Goal: Information Seeking & Learning: Learn about a topic

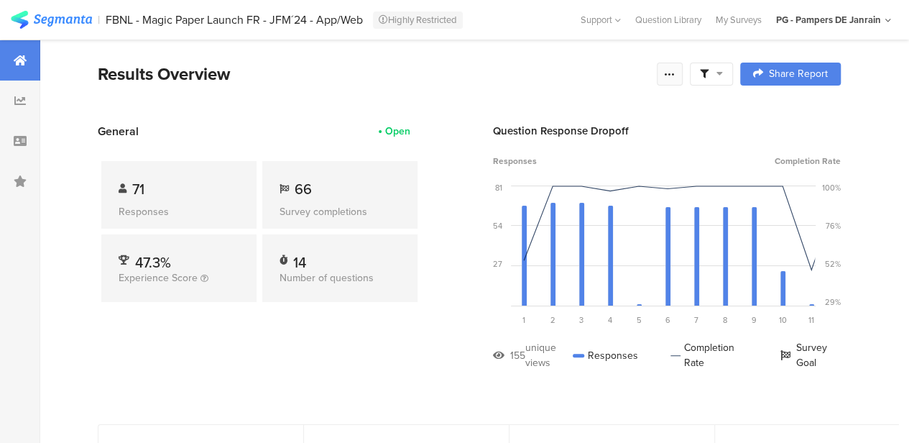
click at [683, 64] on div at bounding box center [670, 74] width 26 height 23
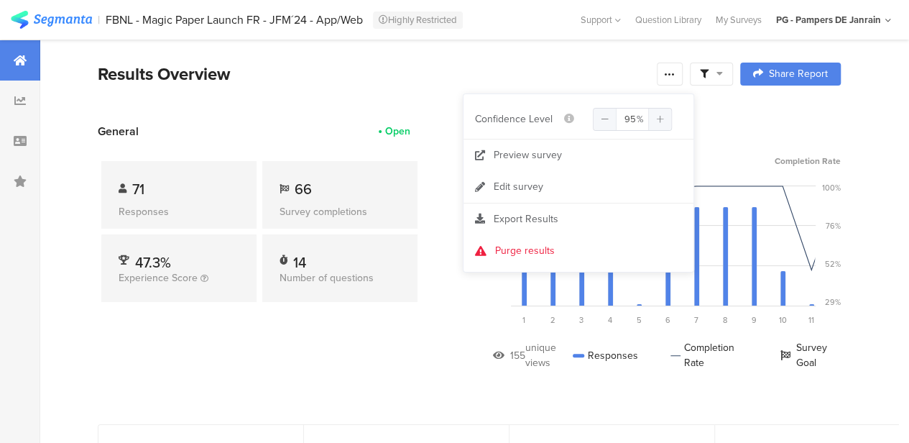
click at [716, 160] on div "Responses Completion Rate" at bounding box center [667, 161] width 348 height 13
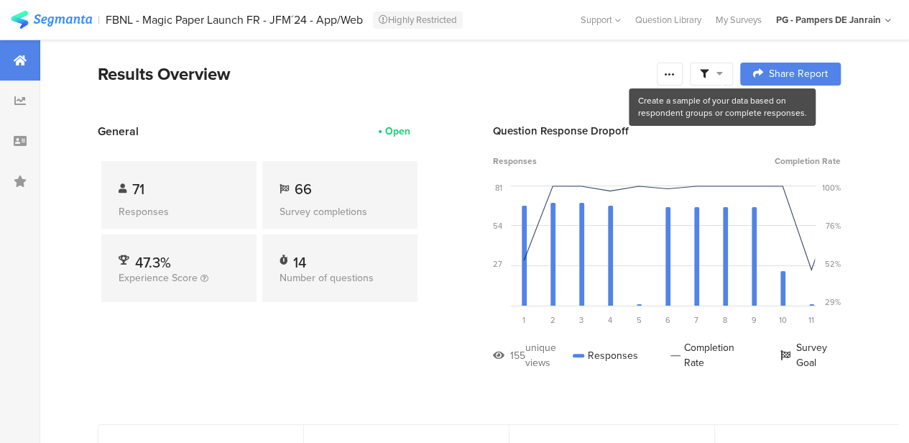
click at [723, 68] on icon at bounding box center [719, 73] width 6 height 10
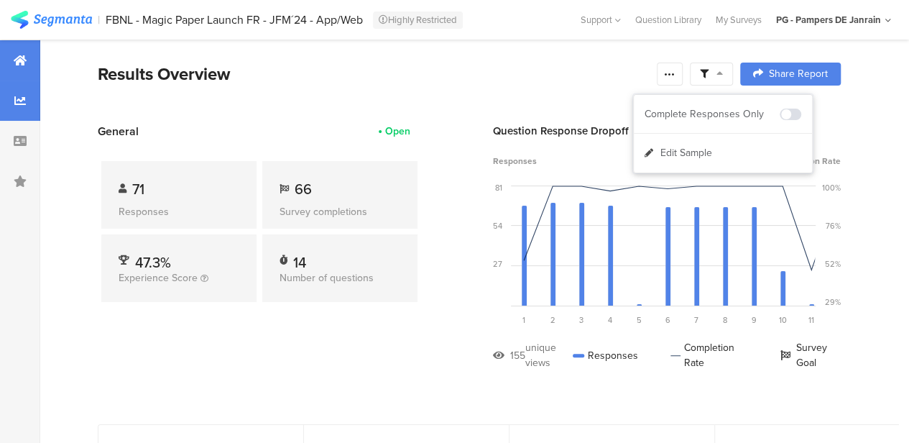
click at [14, 104] on icon at bounding box center [19, 100] width 11 height 11
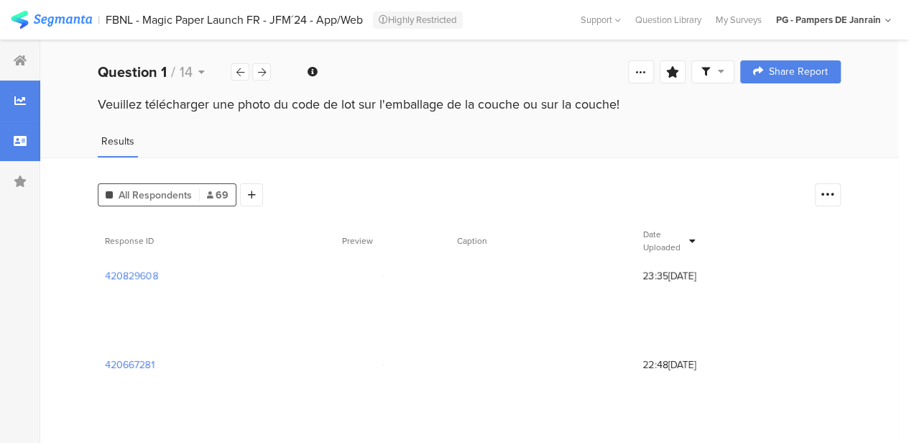
click at [20, 155] on div at bounding box center [20, 141] width 40 height 40
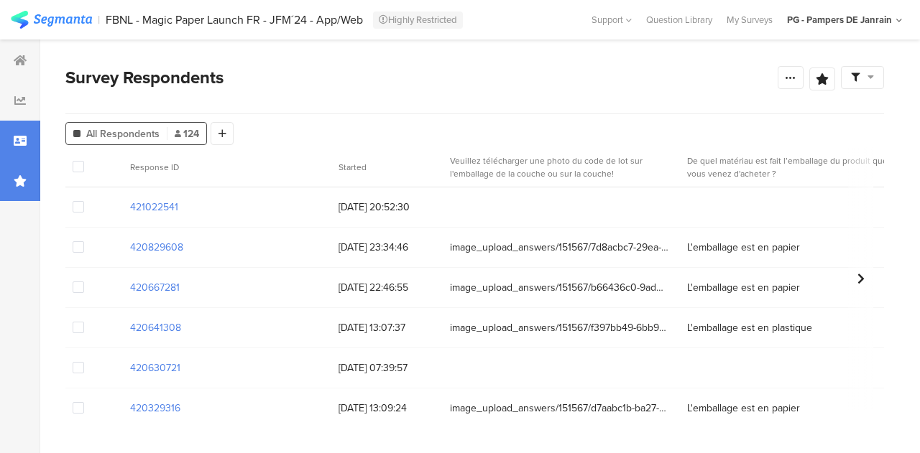
click at [18, 175] on icon at bounding box center [20, 180] width 13 height 11
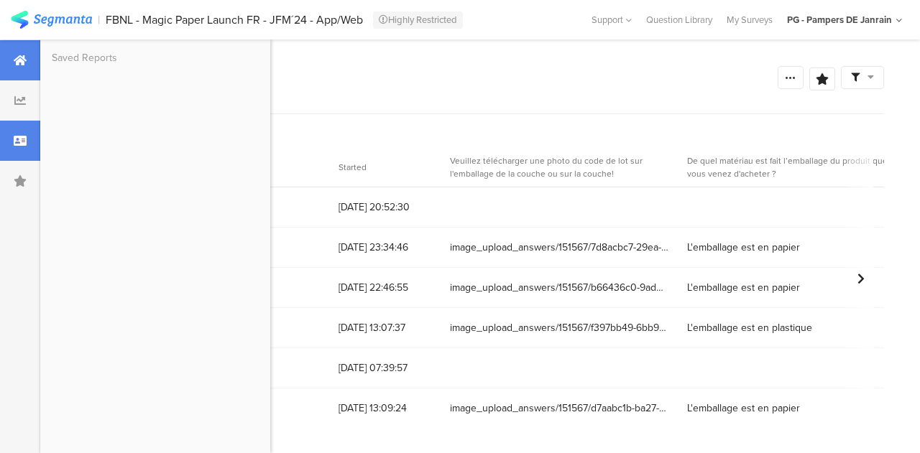
click at [19, 55] on icon at bounding box center [20, 60] width 13 height 11
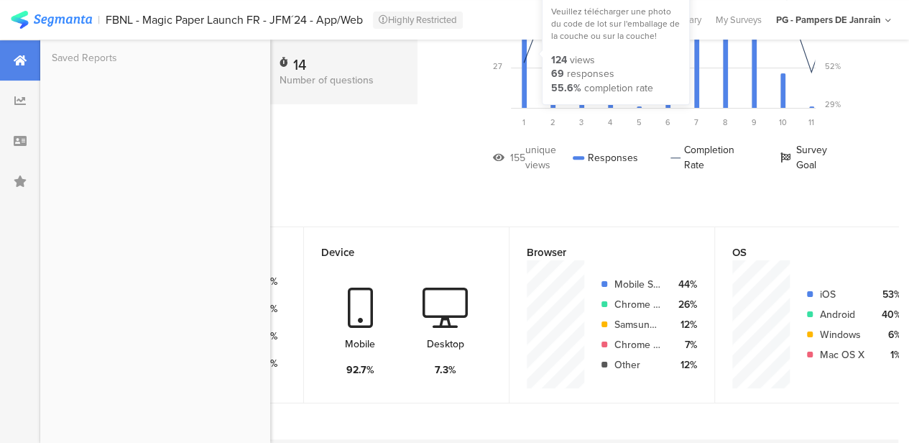
scroll to position [198, 0]
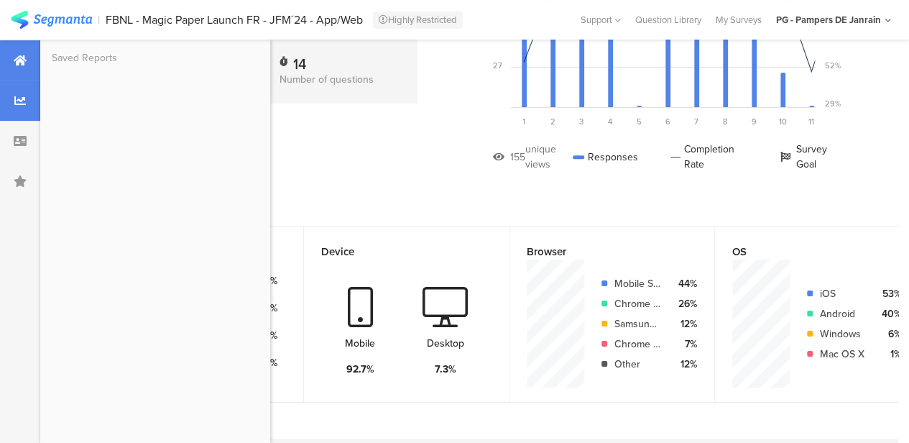
click at [22, 87] on div at bounding box center [20, 100] width 40 height 40
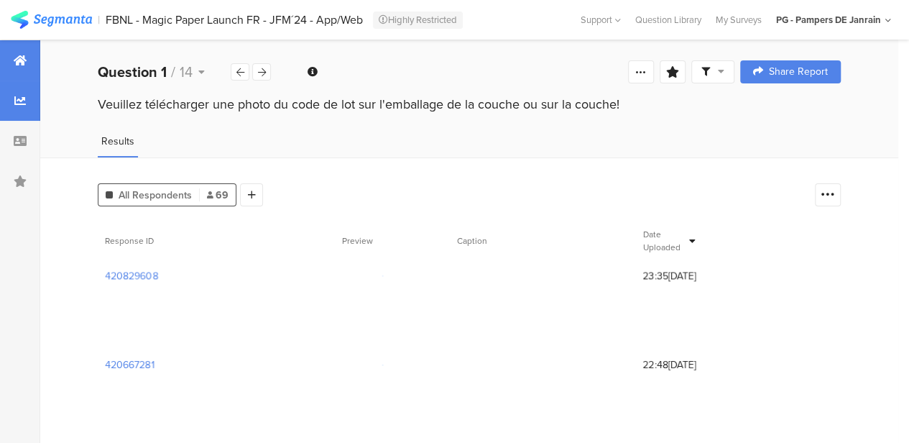
click at [10, 65] on div at bounding box center [20, 60] width 40 height 40
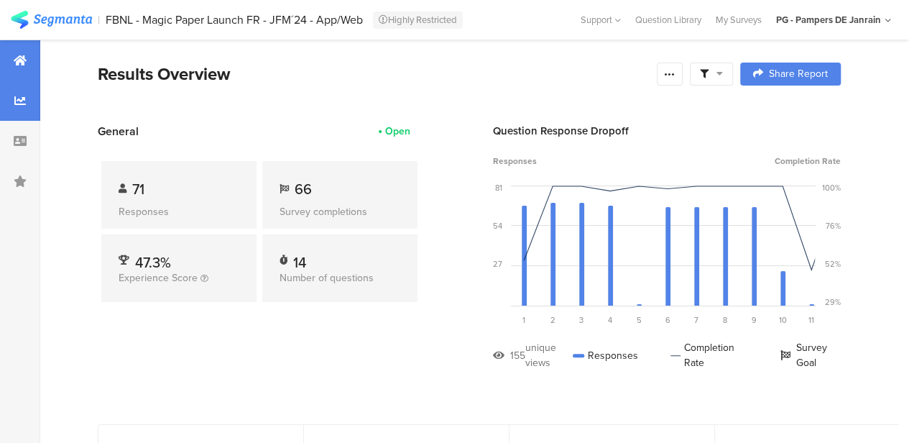
click at [6, 102] on div at bounding box center [20, 100] width 40 height 40
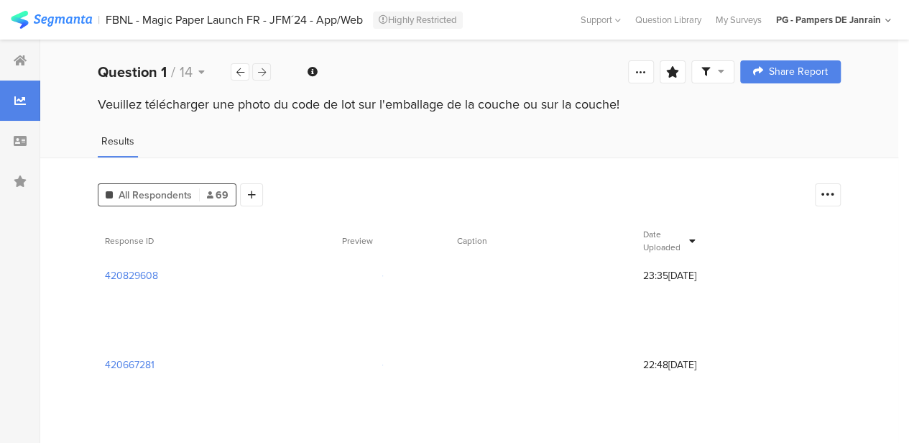
click at [262, 70] on icon at bounding box center [262, 72] width 8 height 9
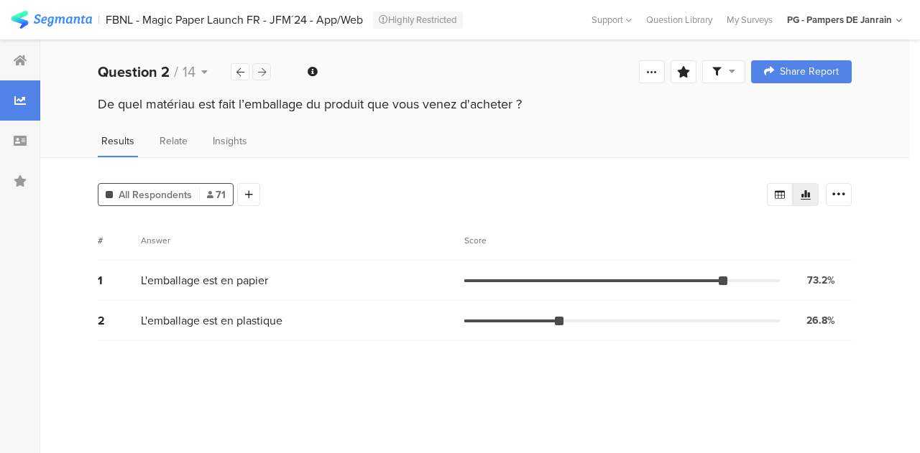
click at [262, 70] on icon at bounding box center [262, 72] width 8 height 9
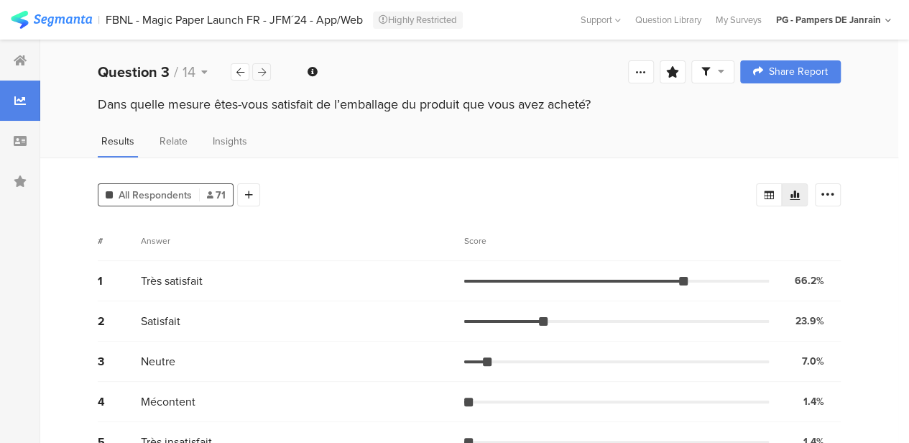
click at [262, 70] on icon at bounding box center [262, 72] width 8 height 9
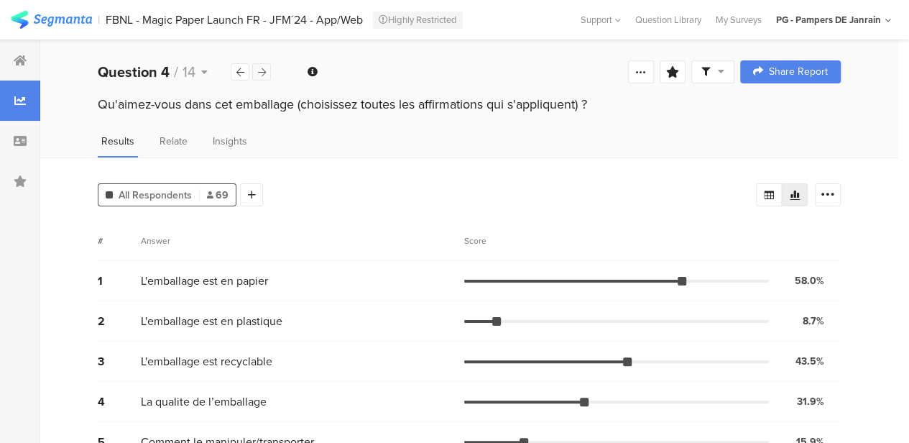
click at [262, 70] on icon at bounding box center [262, 72] width 8 height 9
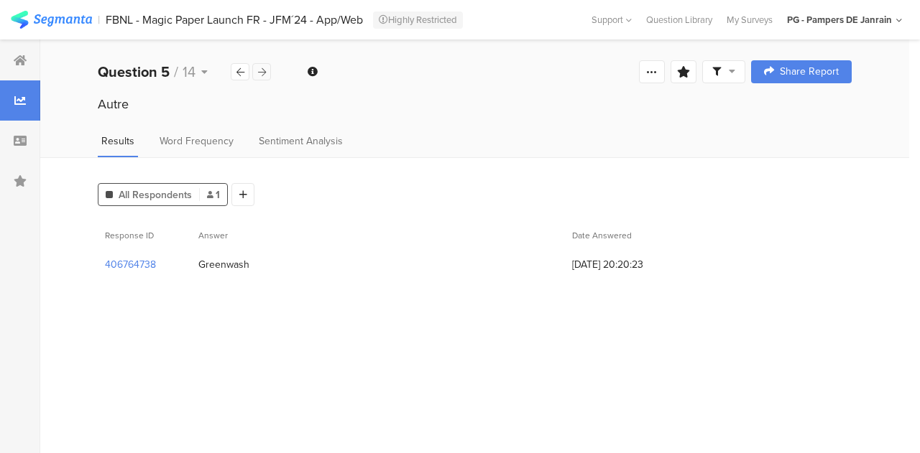
click at [262, 70] on icon at bounding box center [262, 72] width 8 height 9
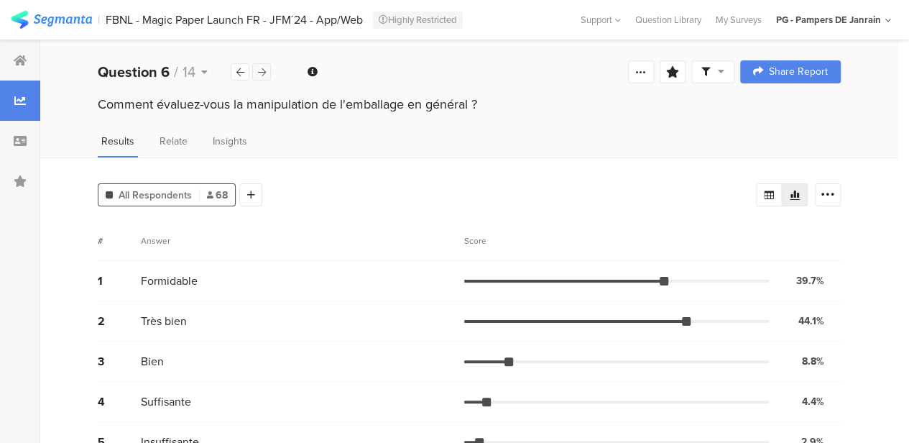
click at [264, 73] on icon at bounding box center [262, 72] width 8 height 9
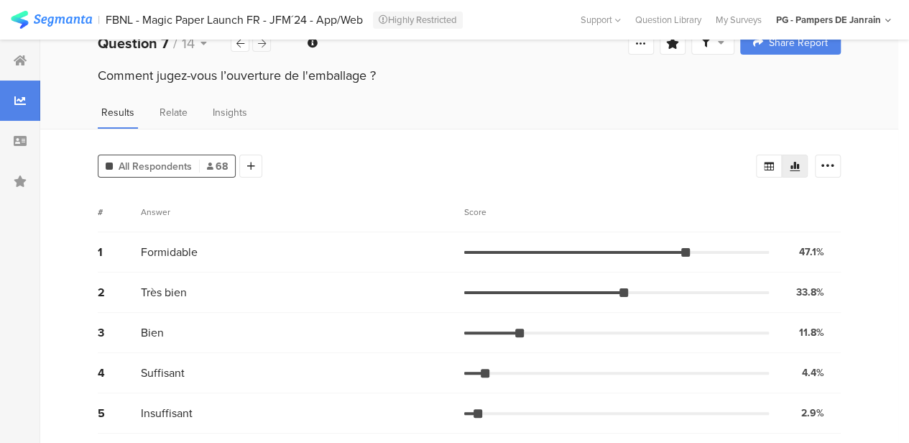
click at [264, 40] on icon at bounding box center [262, 43] width 8 height 9
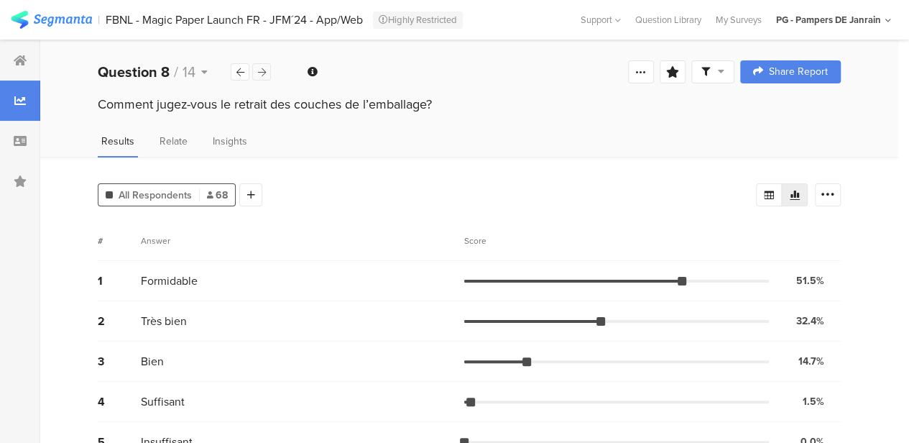
click at [267, 66] on div at bounding box center [261, 71] width 19 height 17
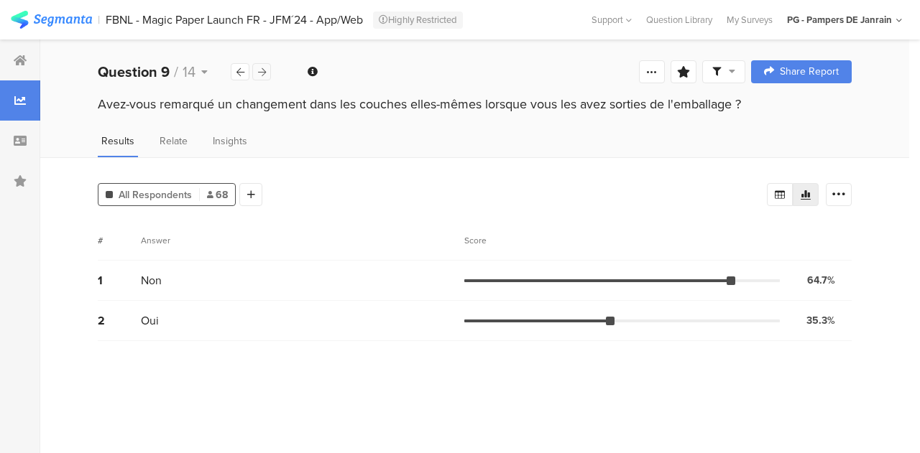
click at [267, 66] on div at bounding box center [261, 71] width 19 height 17
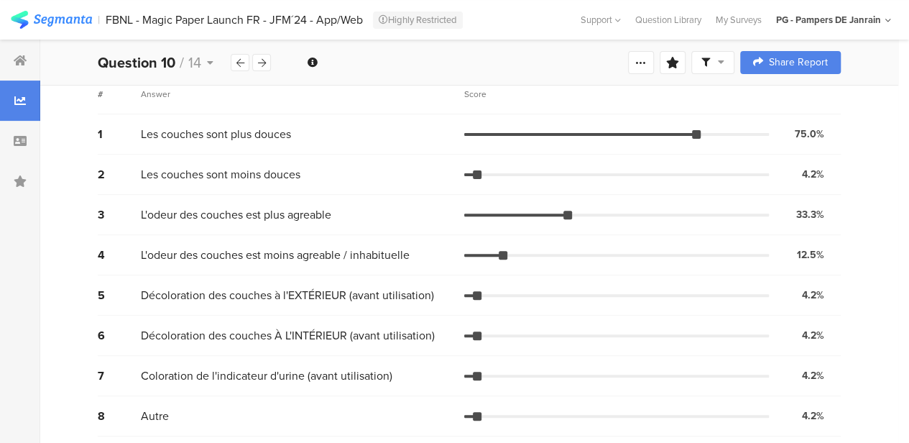
scroll to position [149, 0]
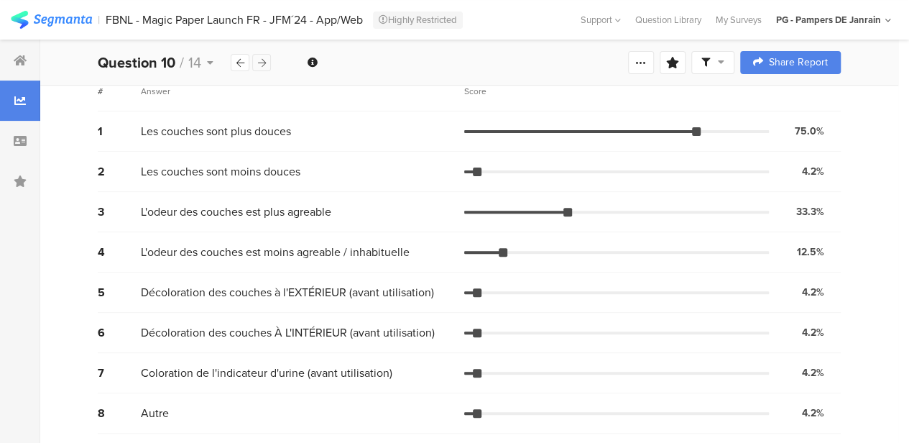
click at [267, 65] on div at bounding box center [261, 62] width 19 height 17
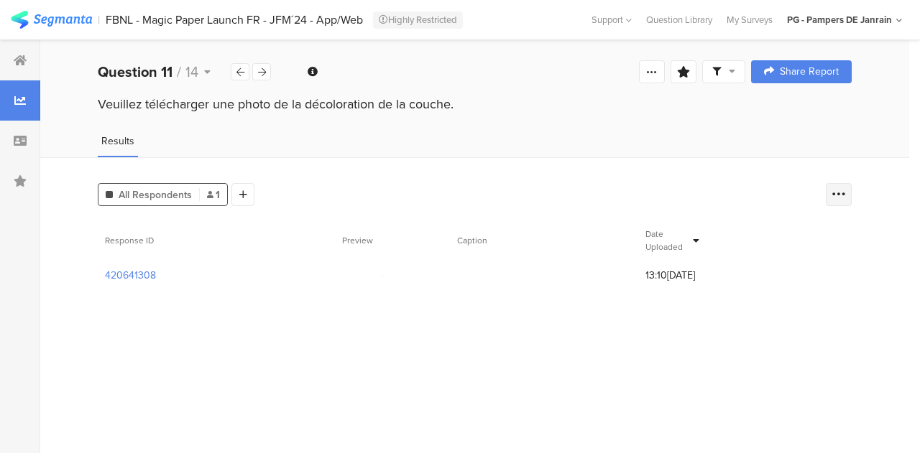
click at [835, 201] on div at bounding box center [839, 194] width 26 height 23
click at [710, 175] on div "All Respondents 1 Add Segment Response ID Preview Caption Date Uploaded 4206413…" at bounding box center [474, 305] width 869 height 296
click at [260, 71] on icon at bounding box center [262, 72] width 8 height 9
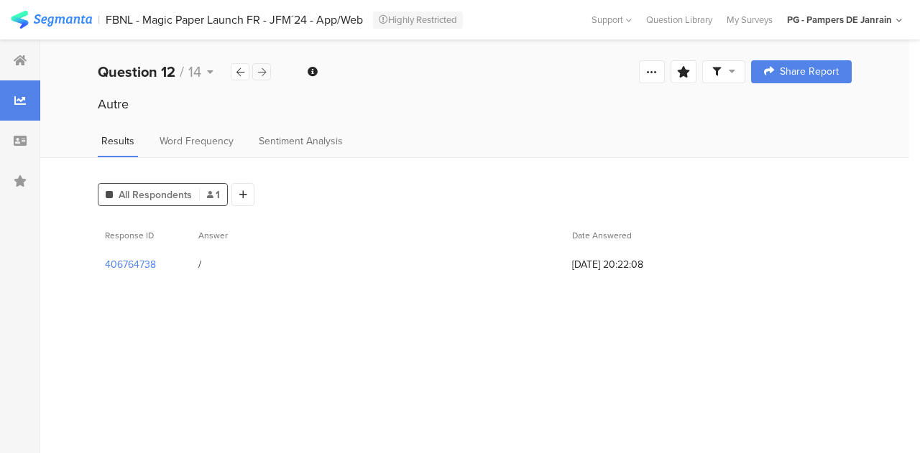
click at [264, 69] on icon at bounding box center [262, 72] width 8 height 9
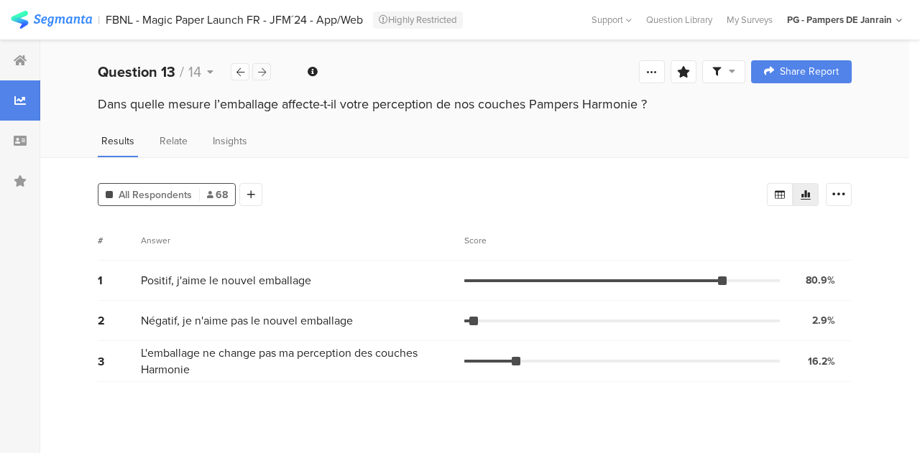
click at [264, 69] on icon at bounding box center [262, 72] width 8 height 9
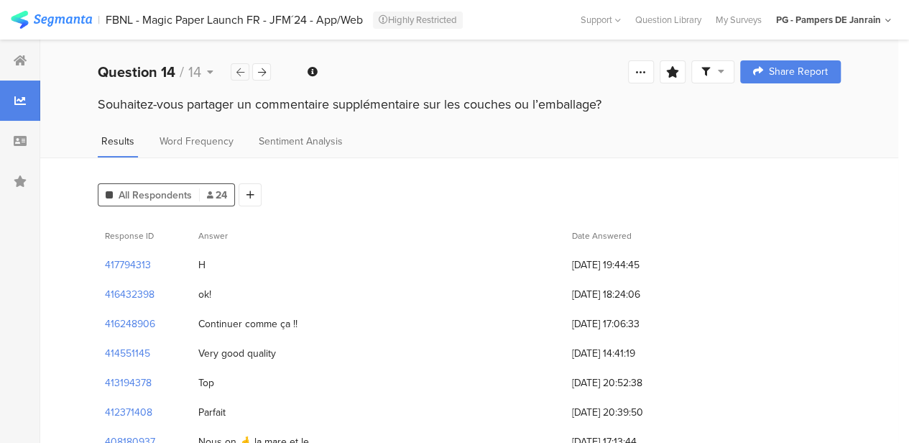
click at [238, 66] on div at bounding box center [240, 71] width 19 height 17
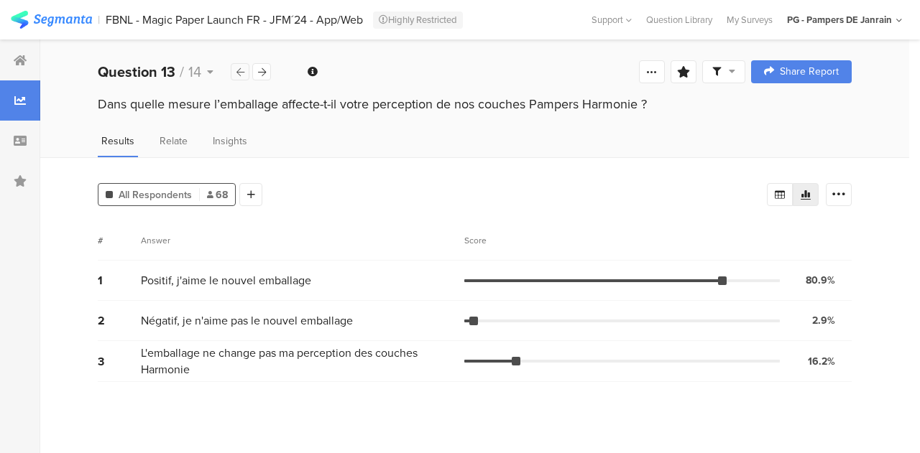
click at [238, 66] on div at bounding box center [240, 71] width 19 height 17
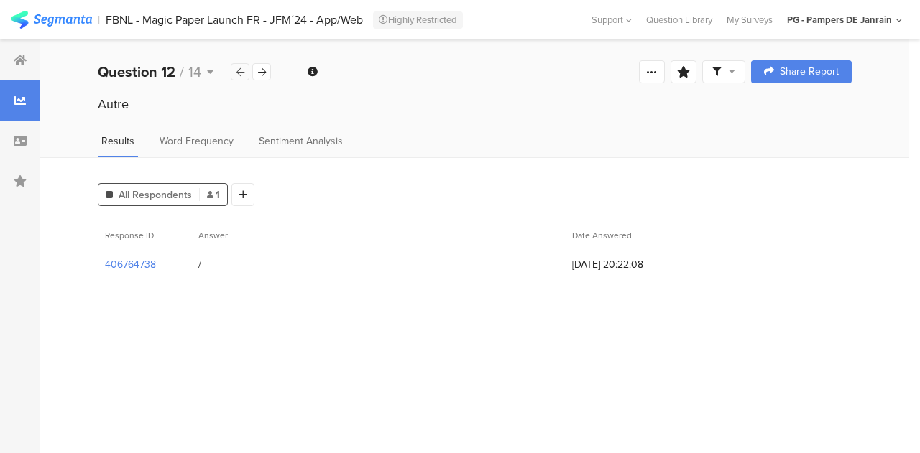
click at [238, 66] on div at bounding box center [240, 71] width 19 height 17
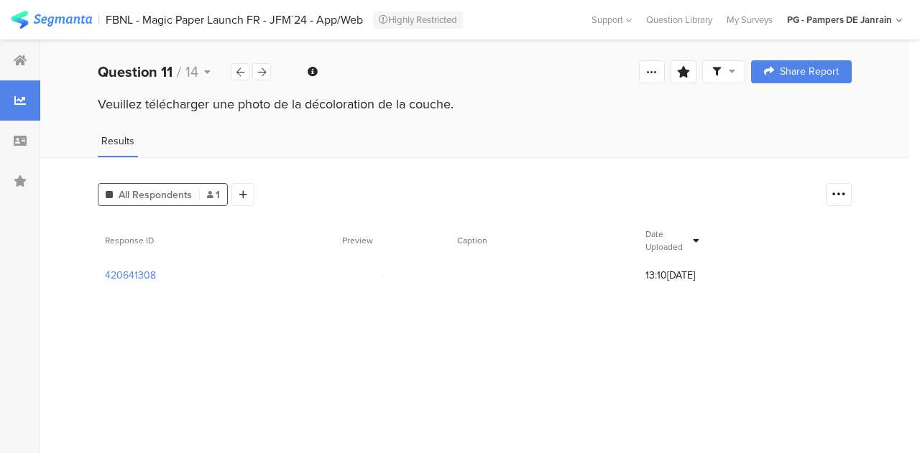
click at [199, 192] on div at bounding box center [199, 194] width 1 height 13
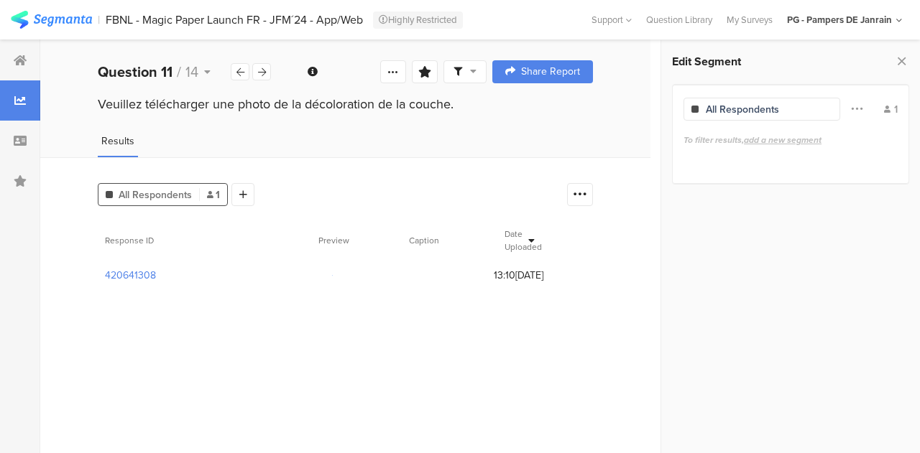
click at [862, 109] on div "Filter Conjunction And Or Segment Color" at bounding box center [856, 109] width 33 height 27
click at [903, 60] on icon at bounding box center [901, 61] width 15 height 20
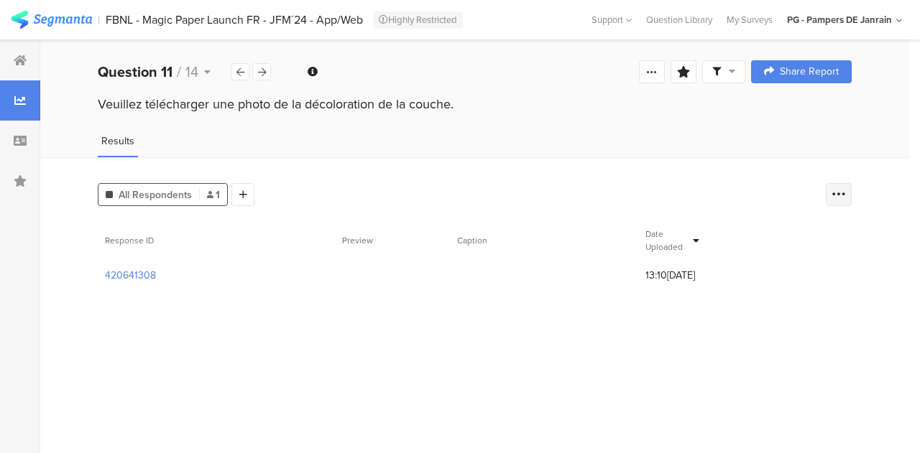
click at [832, 199] on icon at bounding box center [838, 195] width 14 height 14
click at [760, 136] on div "Results" at bounding box center [474, 146] width 869 height 24
click at [645, 70] on div at bounding box center [652, 71] width 26 height 23
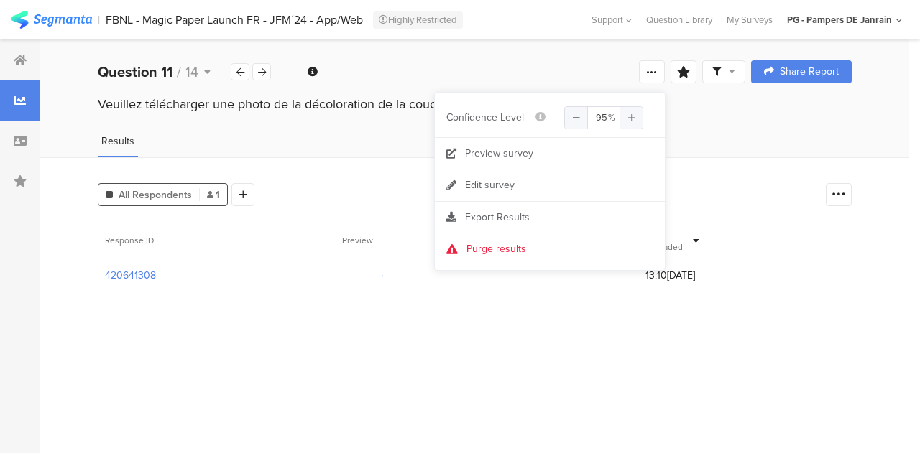
click at [727, 123] on div "Veuillez télécharger une photo de la décoloration de la couche." at bounding box center [474, 118] width 869 height 46
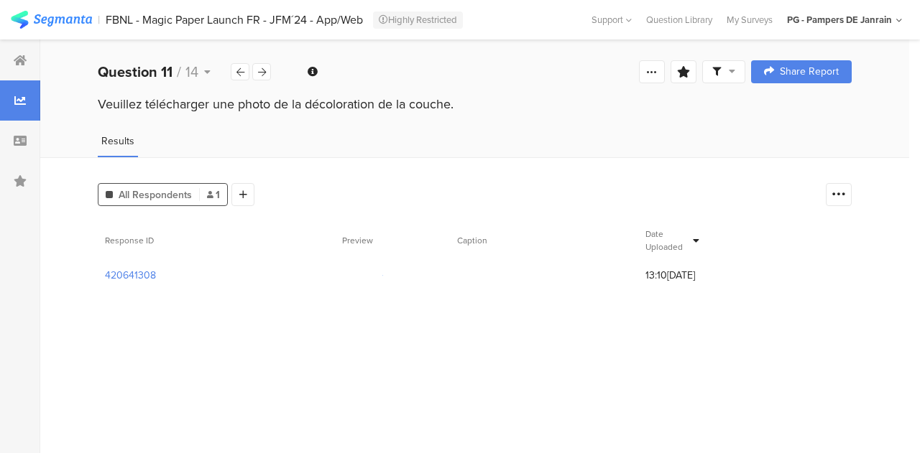
click at [655, 56] on div "Welcome page 1 Veuillez télécharger une photo du code de lot sur l'emballage de…" at bounding box center [474, 72] width 869 height 46
click at [654, 68] on icon at bounding box center [651, 71] width 11 height 11
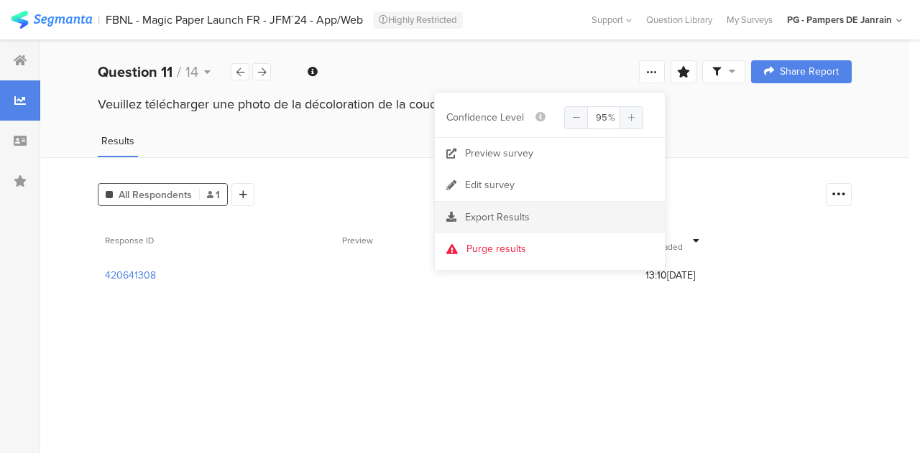
click at [518, 224] on section "Export Results" at bounding box center [550, 218] width 230 height 32
click at [489, 211] on span "Export Results" at bounding box center [497, 217] width 65 height 15
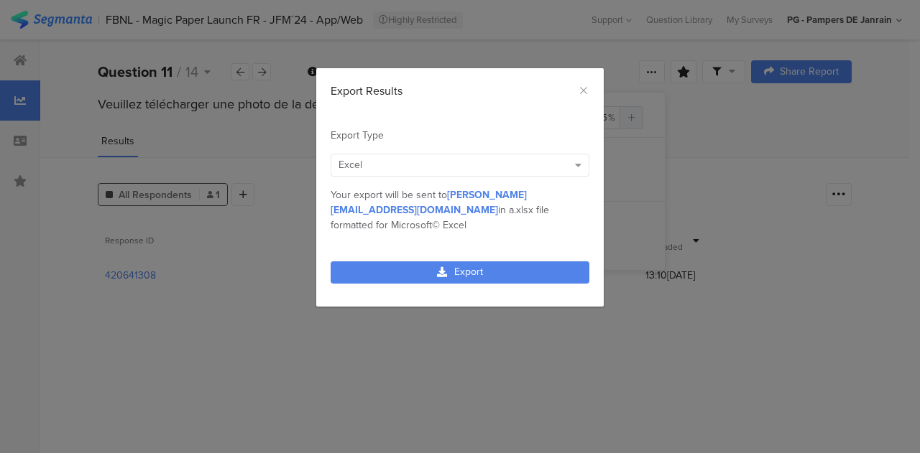
click at [512, 169] on div "Excel" at bounding box center [452, 164] width 229 height 15
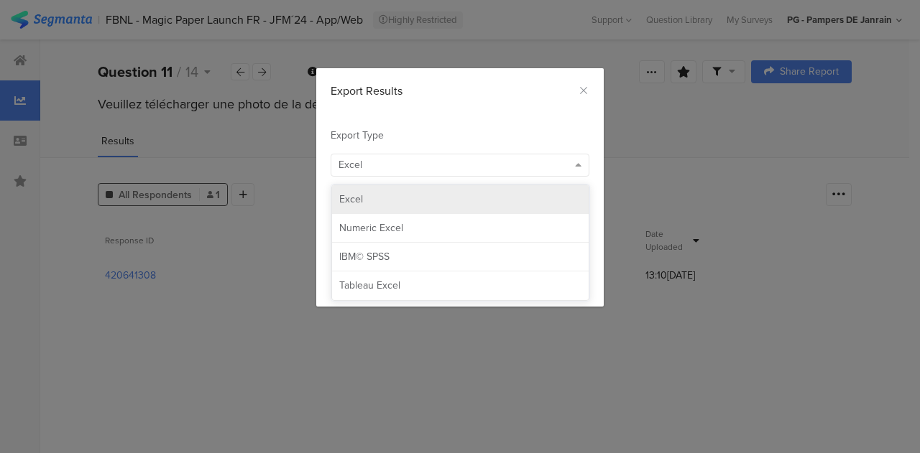
click at [501, 201] on div "Excel" at bounding box center [460, 200] width 242 height 14
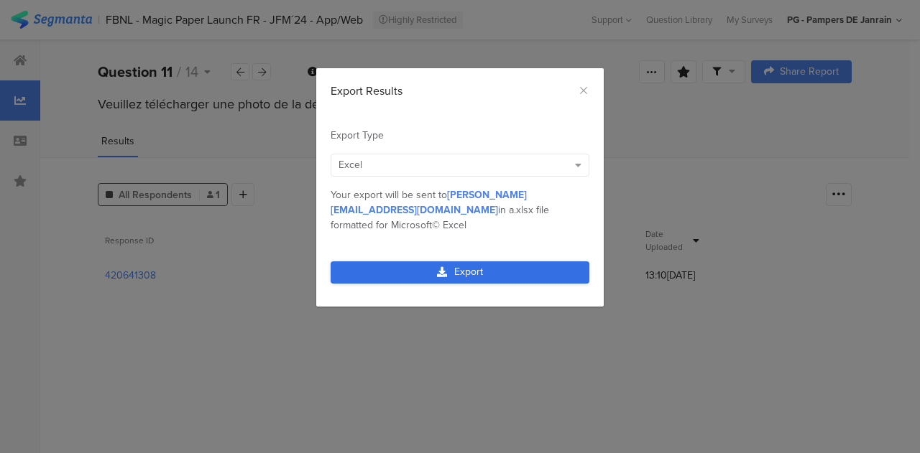
click at [470, 262] on link "Export" at bounding box center [460, 273] width 259 height 22
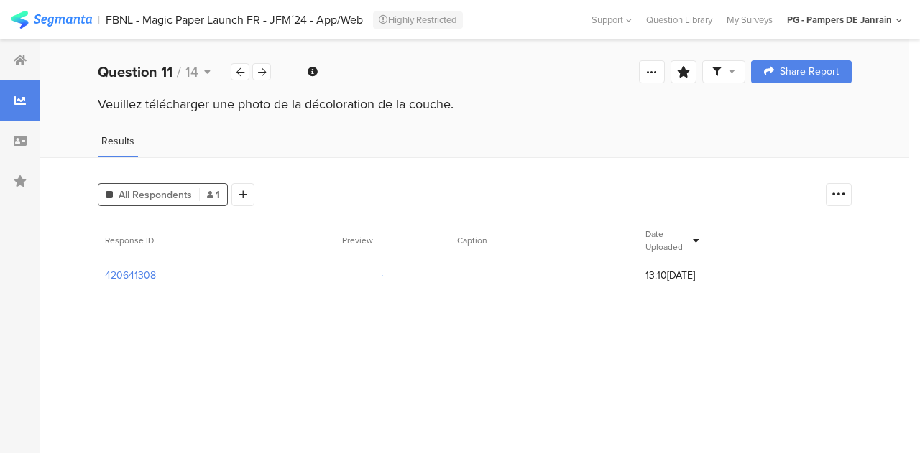
click at [366, 263] on div at bounding box center [378, 275] width 144 height 25
click at [138, 275] on section "420641308" at bounding box center [130, 275] width 51 height 15
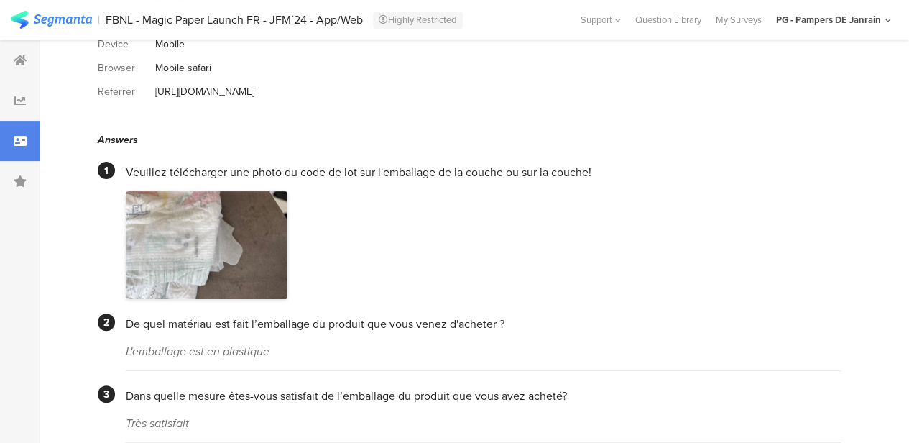
scroll to position [132, 0]
click at [221, 218] on img at bounding box center [207, 244] width 162 height 108
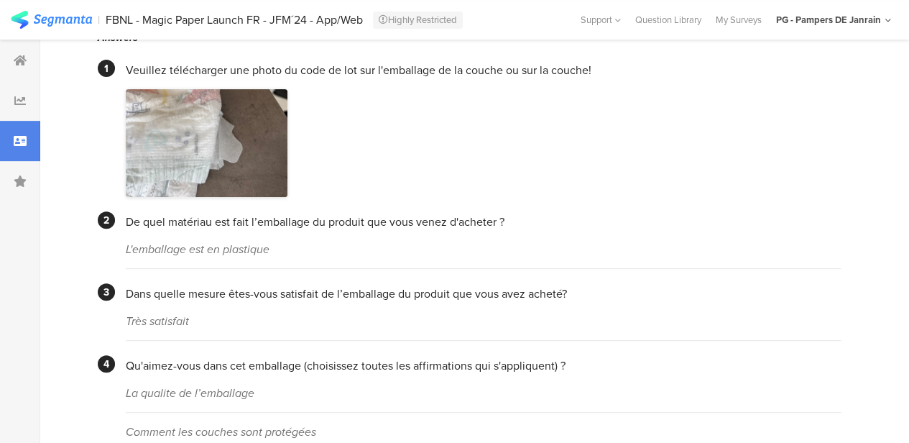
scroll to position [0, 0]
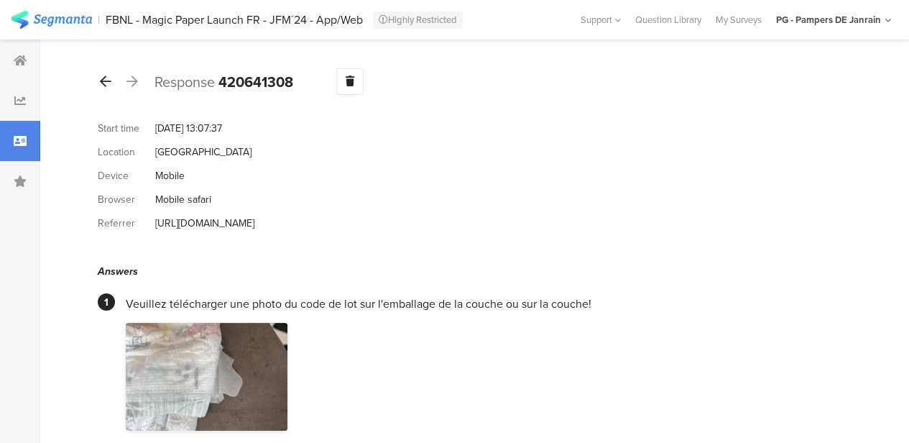
click at [101, 79] on icon at bounding box center [105, 81] width 11 height 13
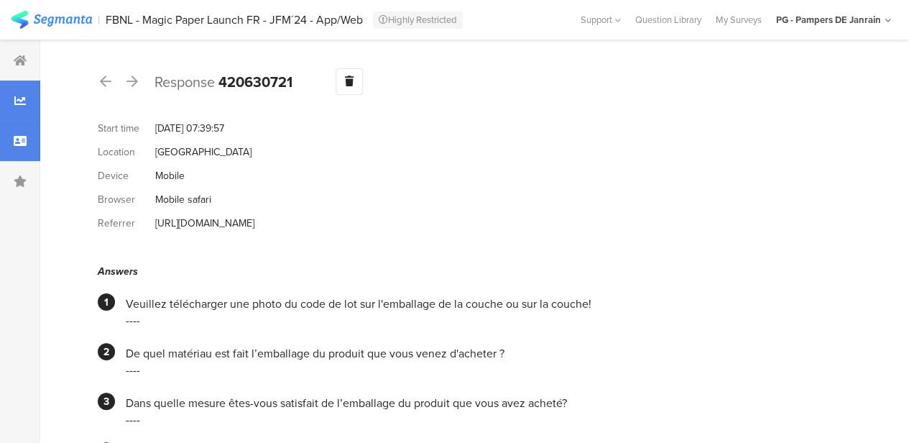
click at [22, 88] on div at bounding box center [20, 100] width 40 height 40
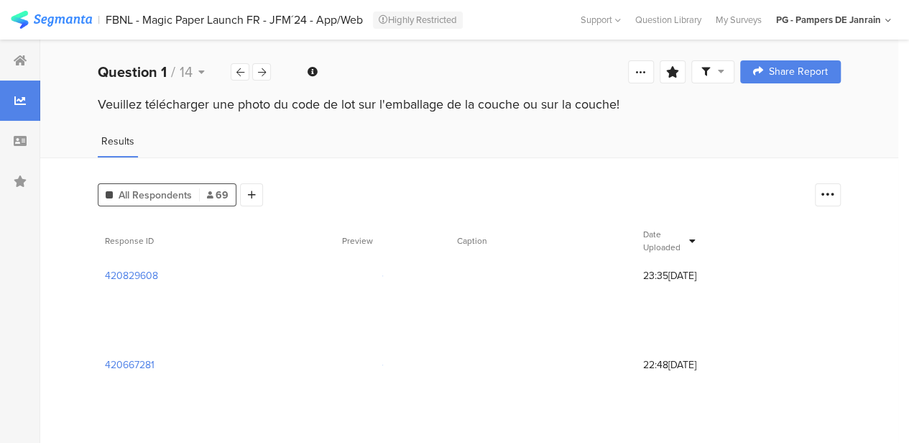
click at [273, 186] on div "All Respondents 69 Add Segment" at bounding box center [453, 192] width 710 height 29
click at [263, 75] on icon at bounding box center [262, 72] width 8 height 9
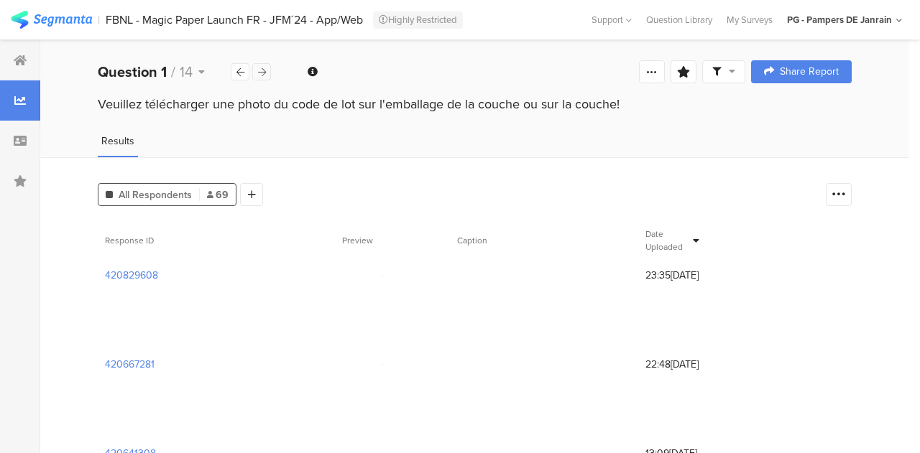
click at [263, 75] on icon at bounding box center [262, 72] width 8 height 9
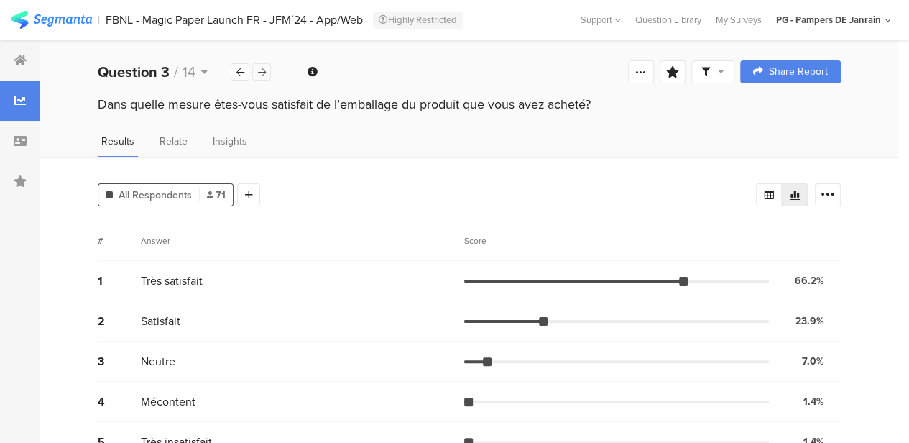
click at [263, 75] on icon at bounding box center [262, 72] width 8 height 9
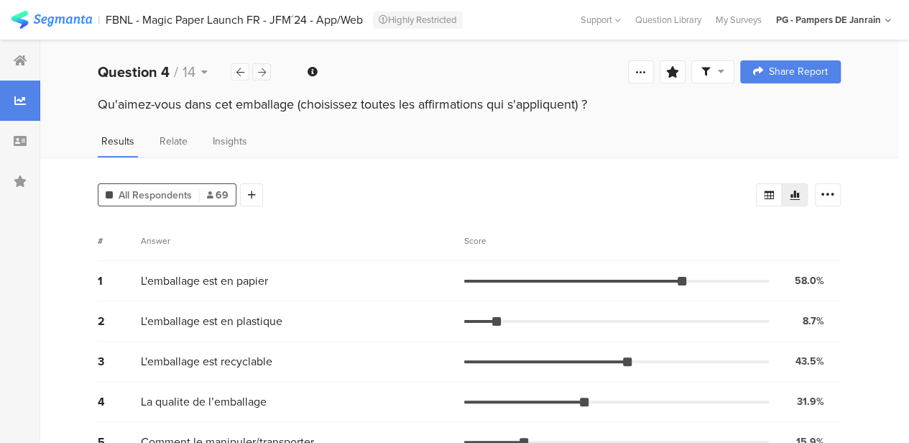
click at [263, 75] on icon at bounding box center [262, 72] width 8 height 9
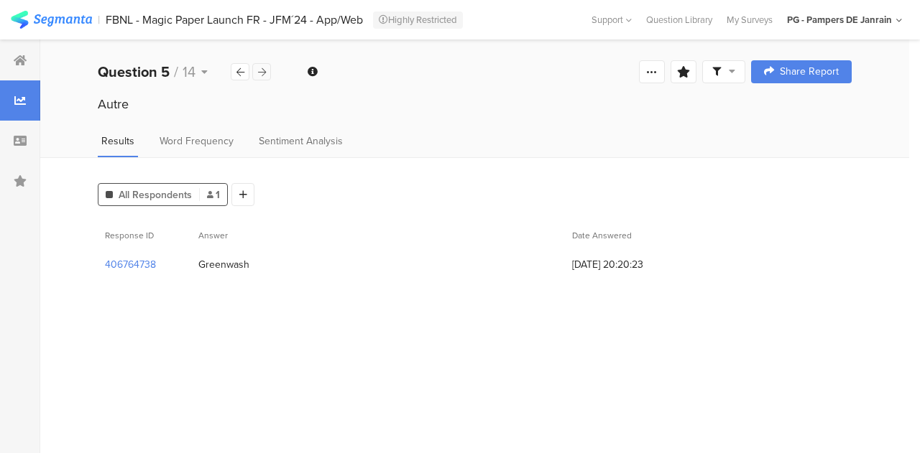
click at [263, 75] on icon at bounding box center [262, 72] width 8 height 9
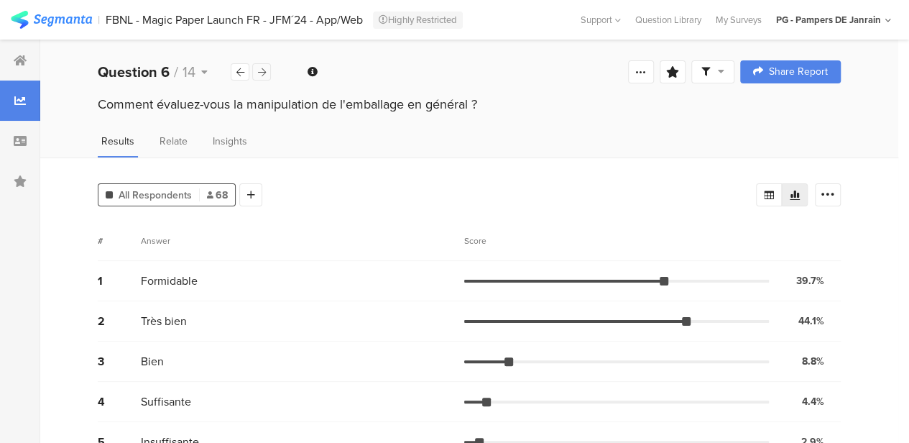
click at [270, 74] on div at bounding box center [261, 71] width 19 height 17
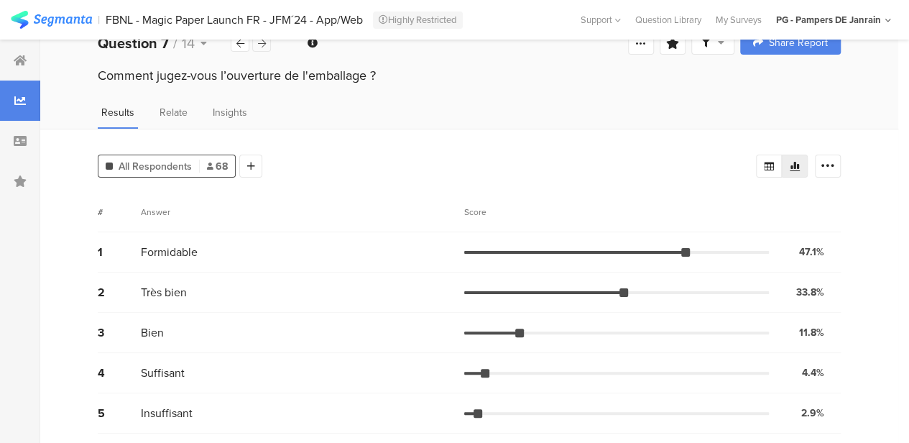
click at [264, 43] on icon at bounding box center [262, 43] width 8 height 9
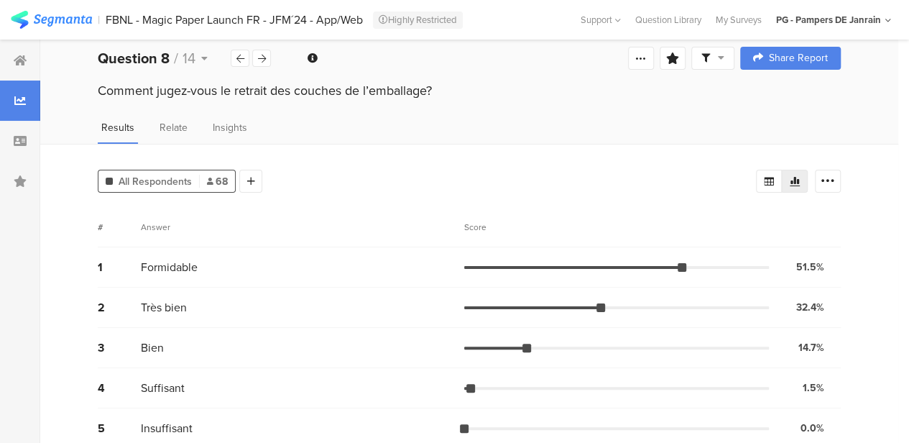
scroll to position [14, 0]
click at [263, 67] on div "Question 8 / 14" at bounding box center [185, 58] width 174 height 22
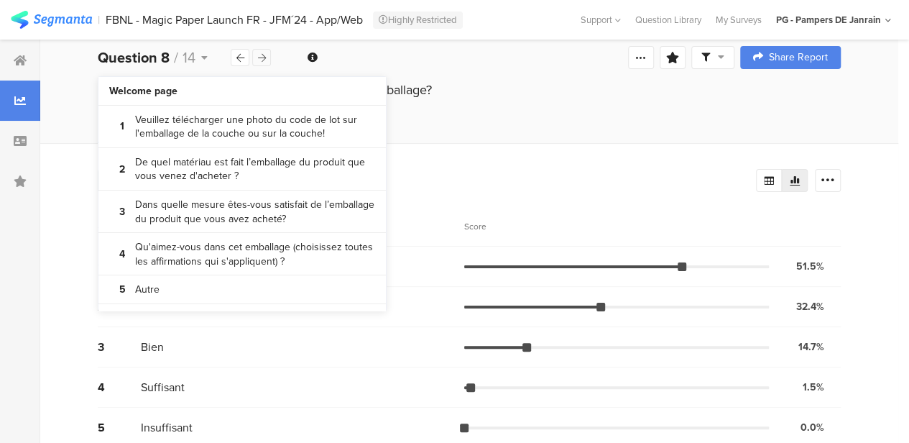
click at [263, 60] on icon at bounding box center [262, 57] width 8 height 9
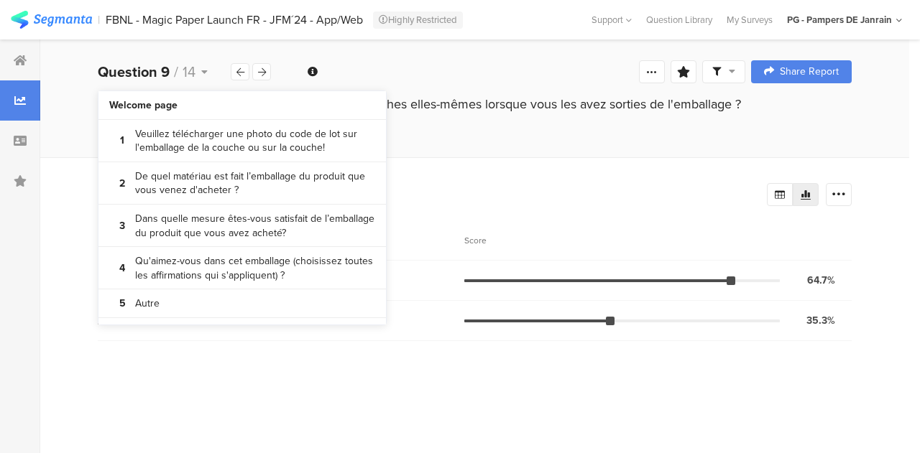
click at [466, 132] on div "Avez-vous remarqué un changement dans les couches elles-mêmes lorsque vous les …" at bounding box center [474, 118] width 869 height 46
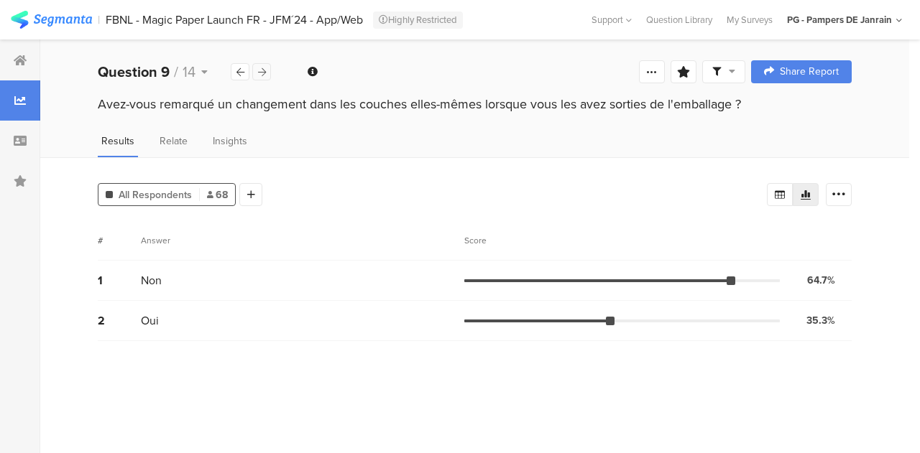
click at [264, 73] on icon at bounding box center [262, 72] width 8 height 9
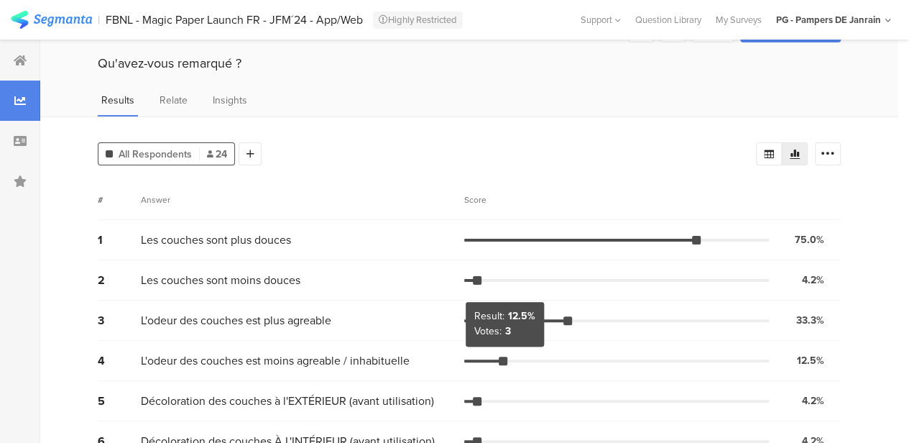
scroll to position [42, 0]
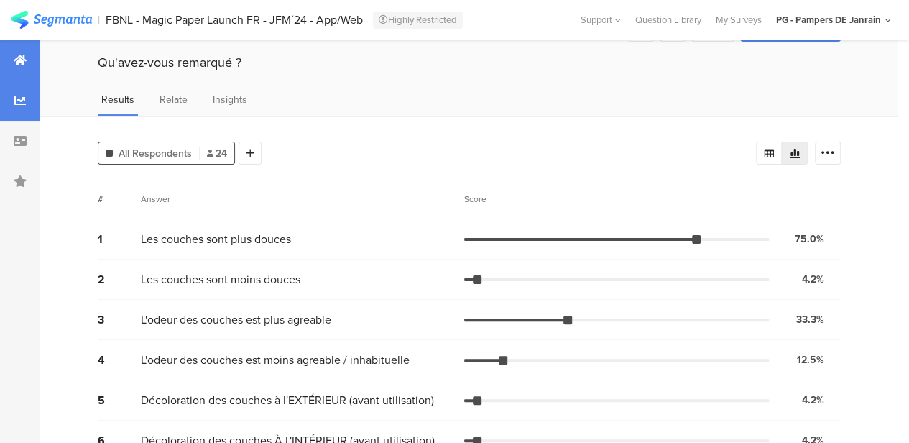
click at [35, 65] on div at bounding box center [20, 60] width 40 height 40
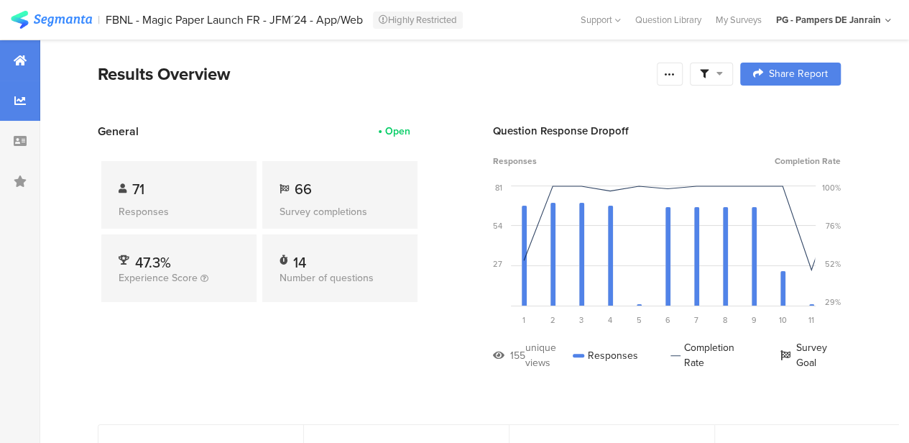
click at [13, 90] on div at bounding box center [20, 100] width 40 height 40
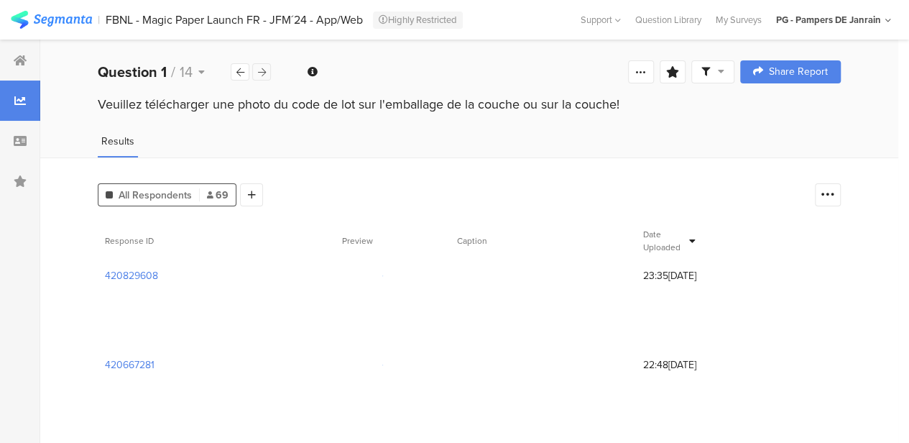
click at [262, 73] on icon at bounding box center [262, 72] width 8 height 9
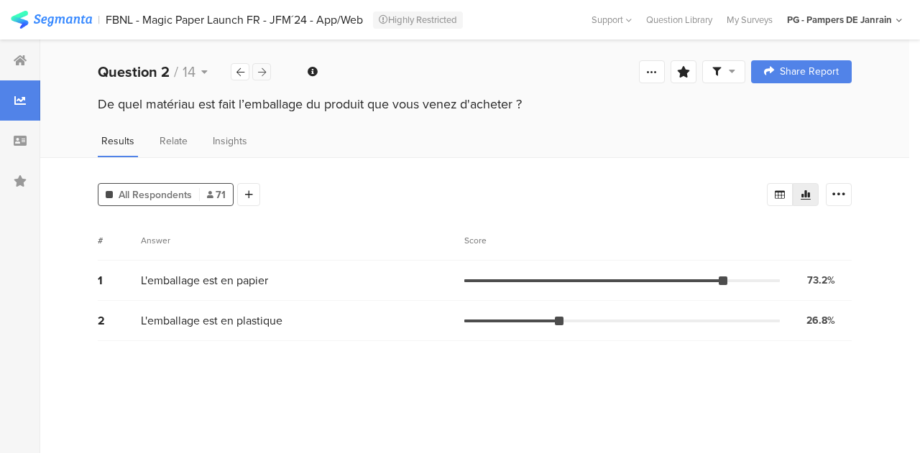
click at [262, 73] on icon at bounding box center [262, 72] width 8 height 9
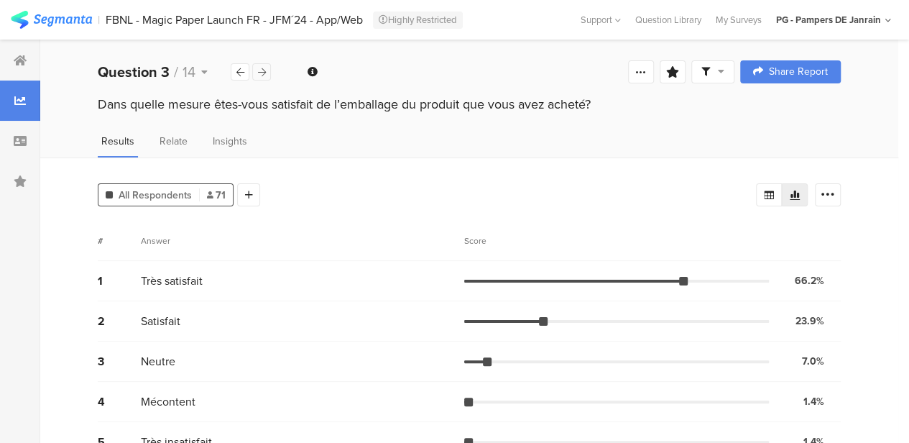
click at [262, 73] on icon at bounding box center [262, 72] width 8 height 9
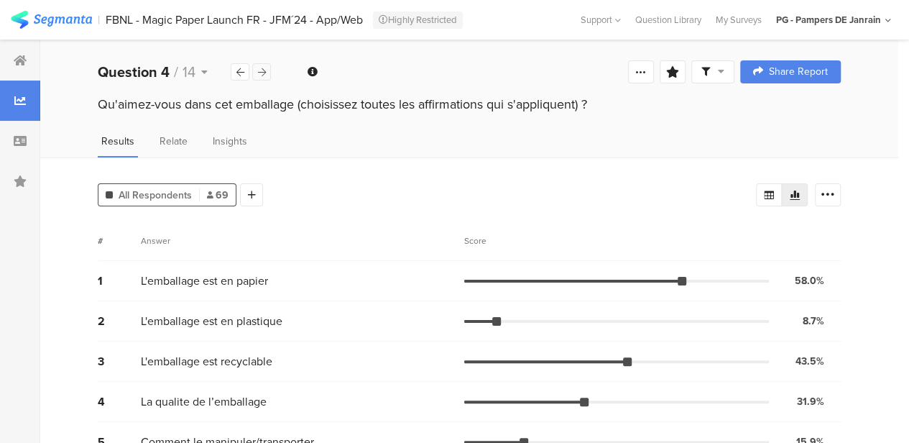
click at [262, 73] on icon at bounding box center [262, 72] width 8 height 9
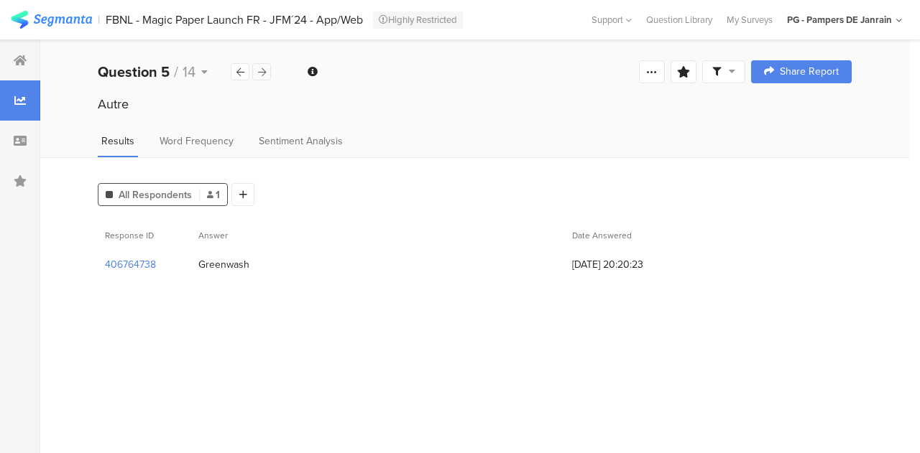
click at [262, 73] on icon at bounding box center [262, 72] width 8 height 9
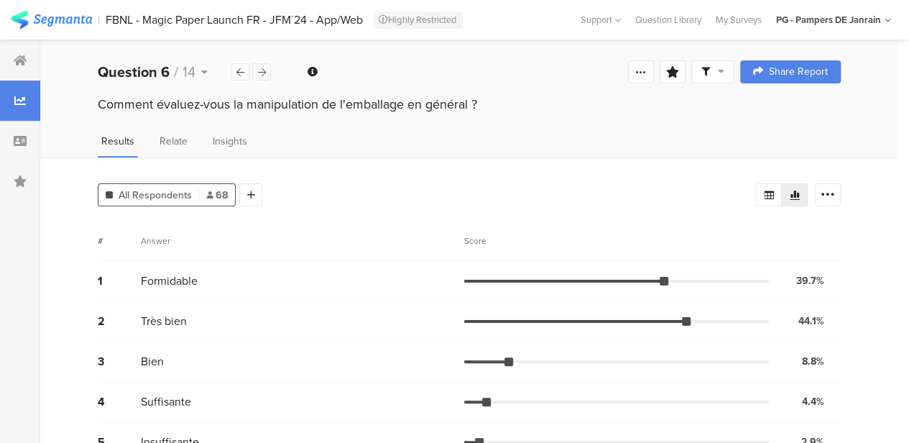
click at [262, 73] on icon at bounding box center [262, 72] width 8 height 9
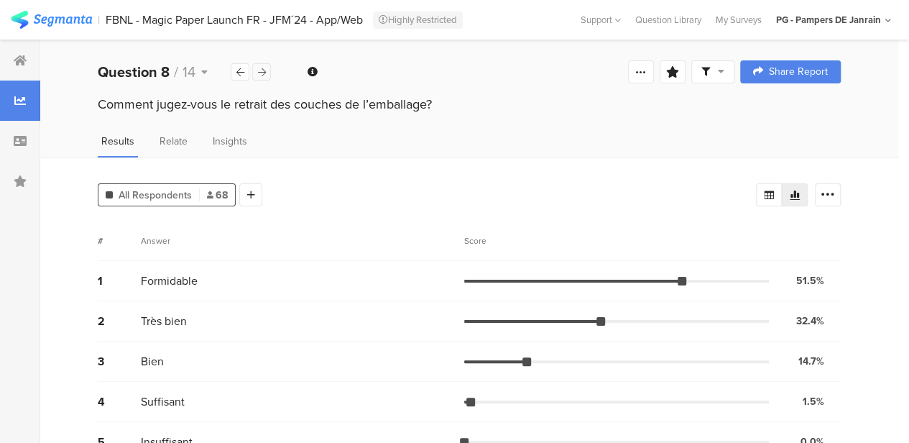
click at [262, 73] on icon at bounding box center [262, 72] width 8 height 9
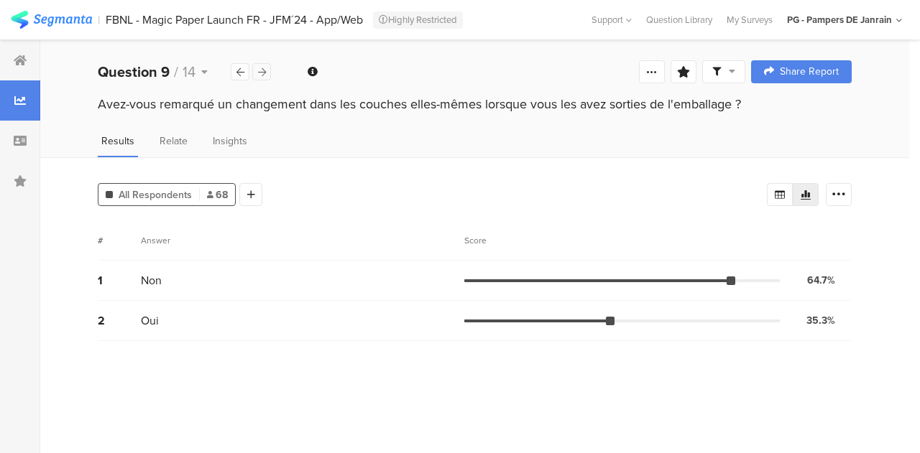
click at [262, 73] on icon at bounding box center [262, 72] width 8 height 9
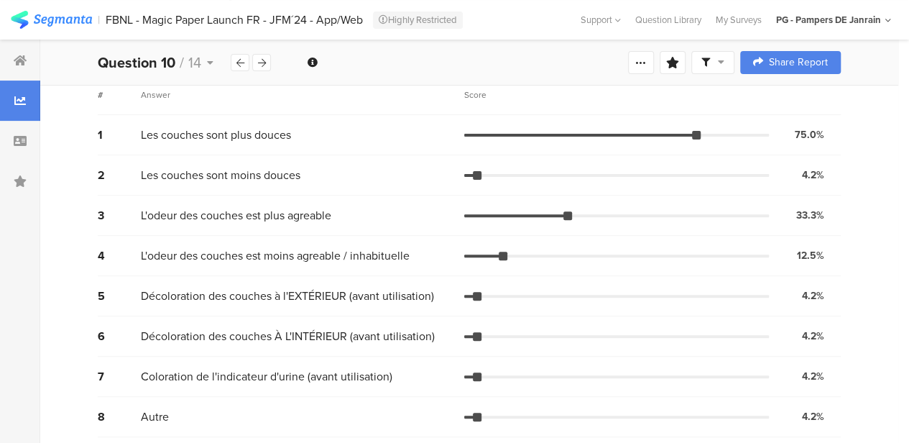
scroll to position [149, 0]
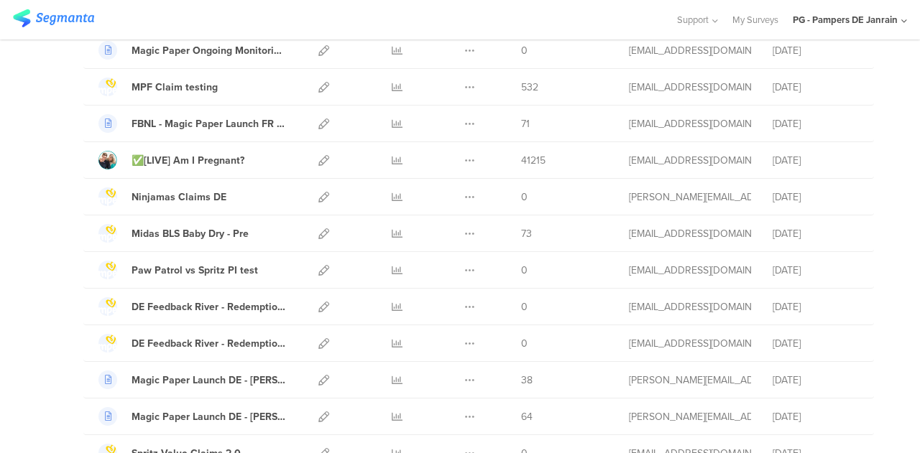
scroll to position [2323, 0]
click at [392, 374] on icon at bounding box center [397, 379] width 11 height 11
click at [392, 410] on icon at bounding box center [397, 415] width 11 height 11
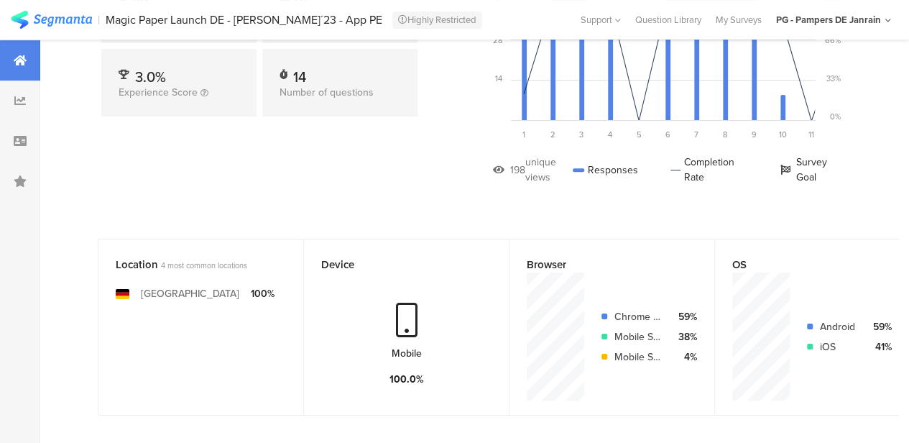
scroll to position [12, 0]
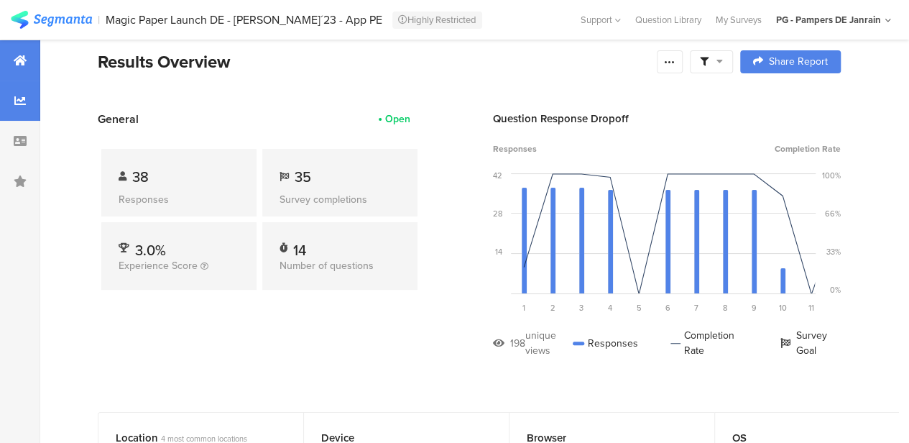
click at [22, 96] on icon at bounding box center [19, 100] width 11 height 11
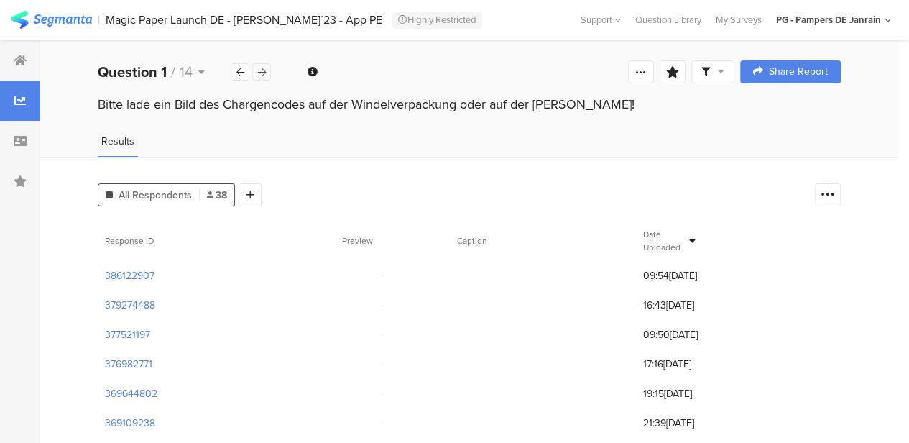
click at [264, 68] on icon at bounding box center [262, 72] width 8 height 9
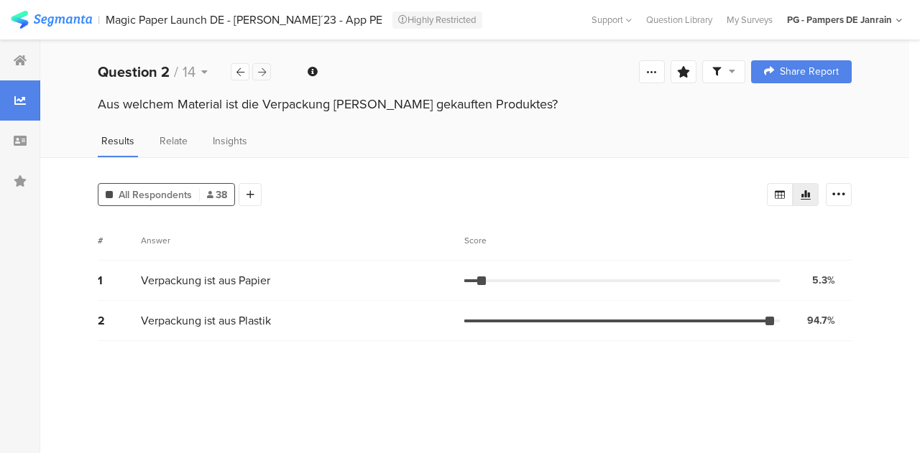
click at [264, 68] on icon at bounding box center [262, 72] width 8 height 9
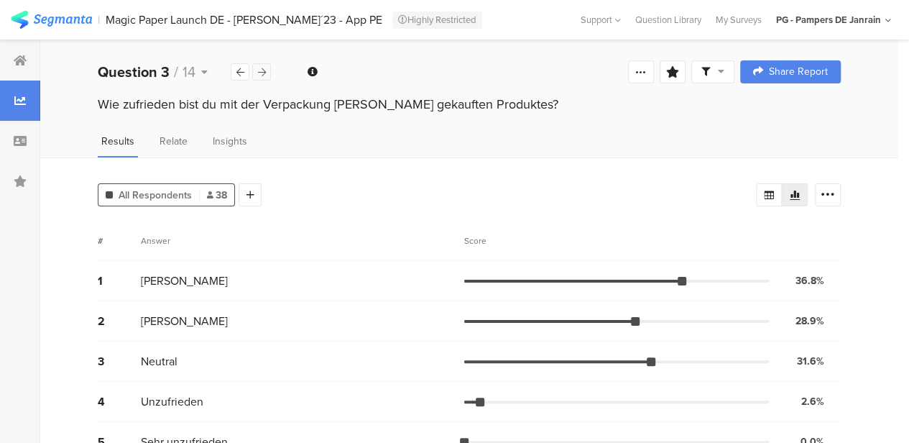
click at [264, 68] on icon at bounding box center [262, 72] width 8 height 9
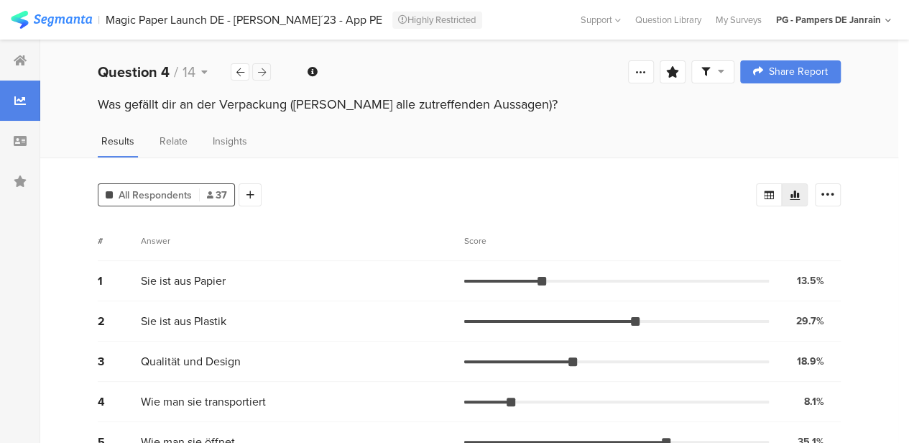
click at [264, 68] on icon at bounding box center [262, 72] width 8 height 9
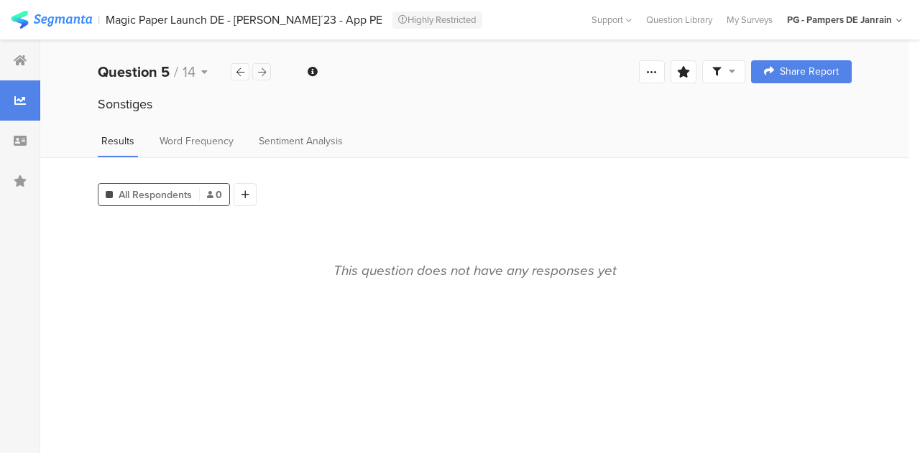
click at [264, 68] on icon at bounding box center [262, 72] width 8 height 9
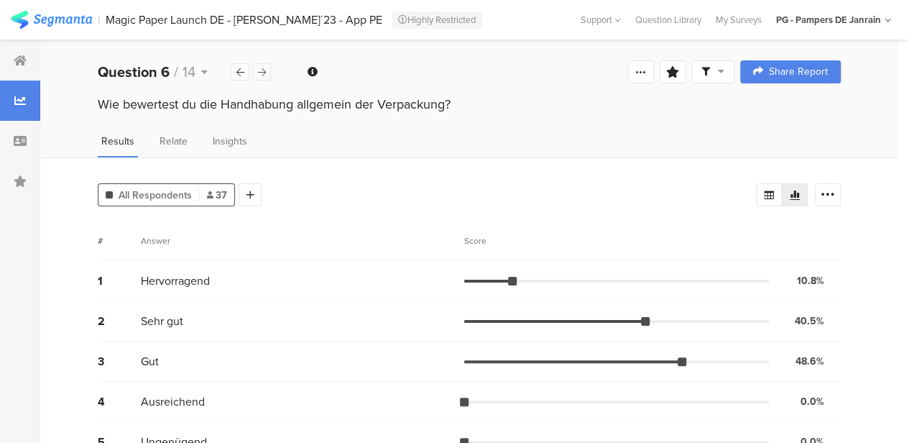
click at [264, 68] on icon at bounding box center [262, 72] width 8 height 9
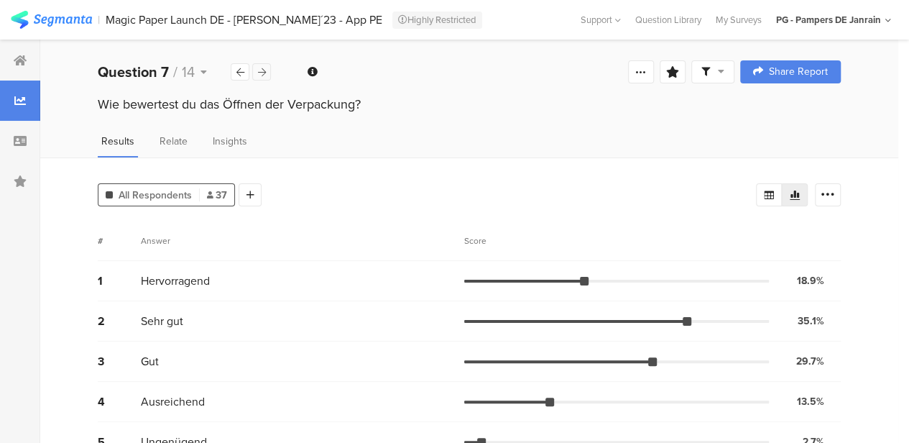
click at [264, 68] on icon at bounding box center [262, 72] width 8 height 9
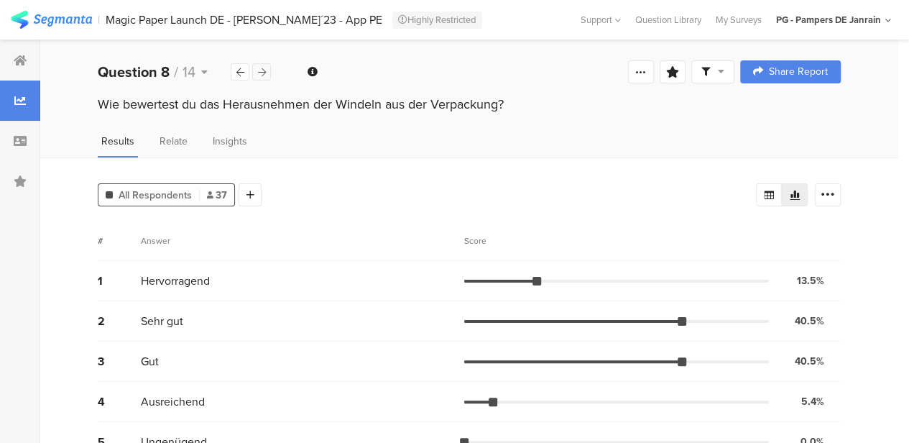
click at [264, 68] on icon at bounding box center [262, 72] width 8 height 9
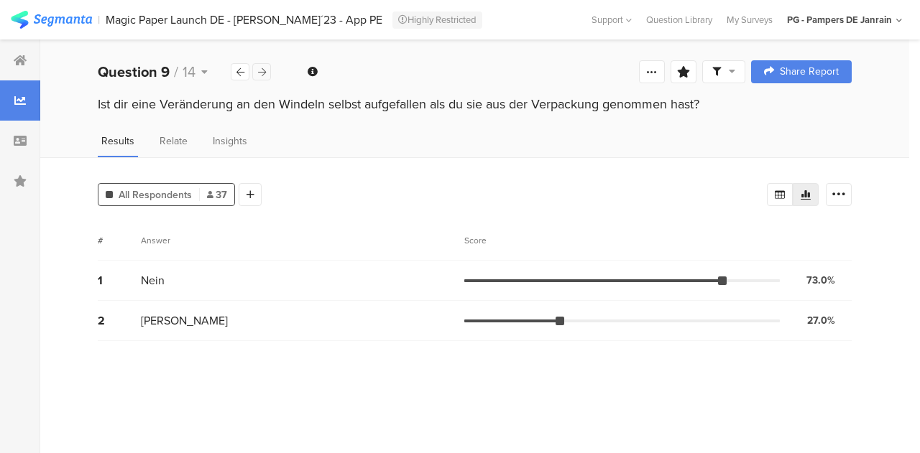
click at [264, 68] on icon at bounding box center [262, 72] width 8 height 9
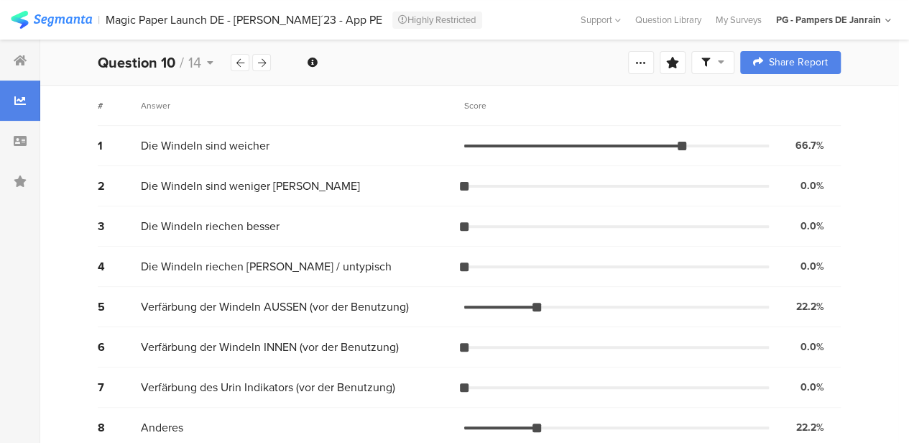
scroll to position [149, 0]
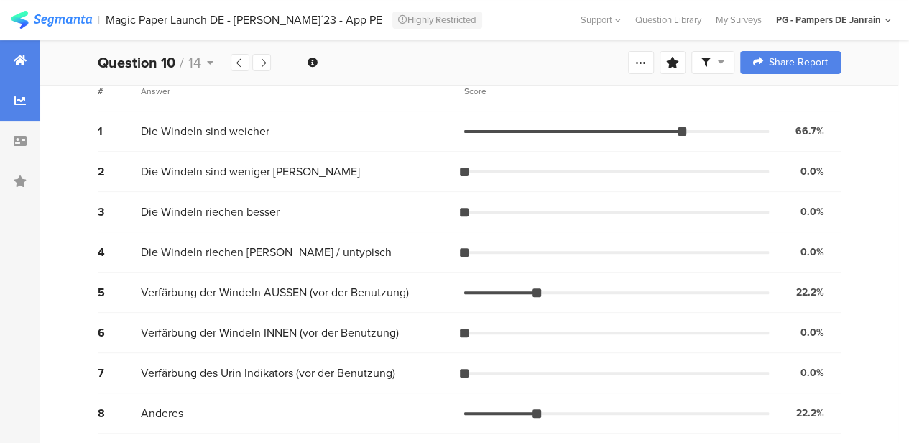
click at [30, 63] on div at bounding box center [20, 60] width 40 height 40
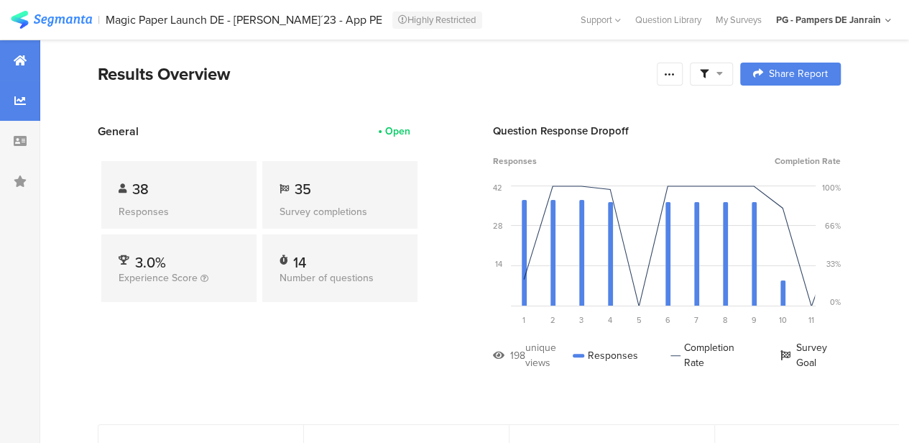
click at [22, 96] on icon at bounding box center [19, 100] width 11 height 11
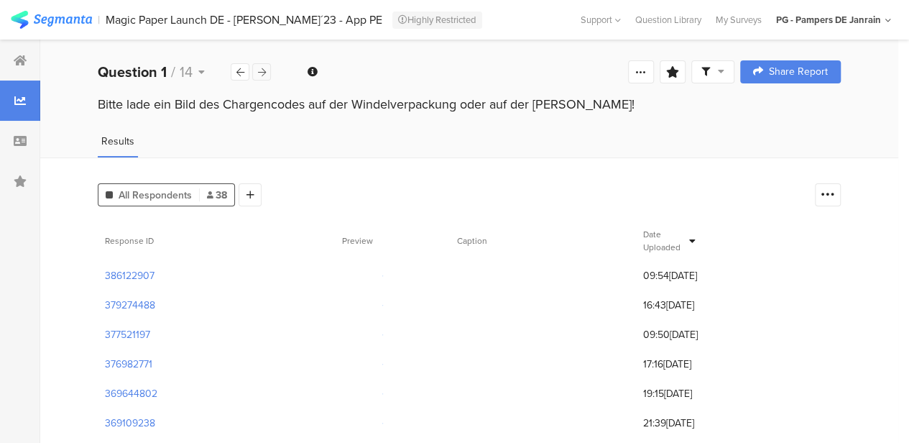
click at [260, 68] on icon at bounding box center [262, 72] width 8 height 9
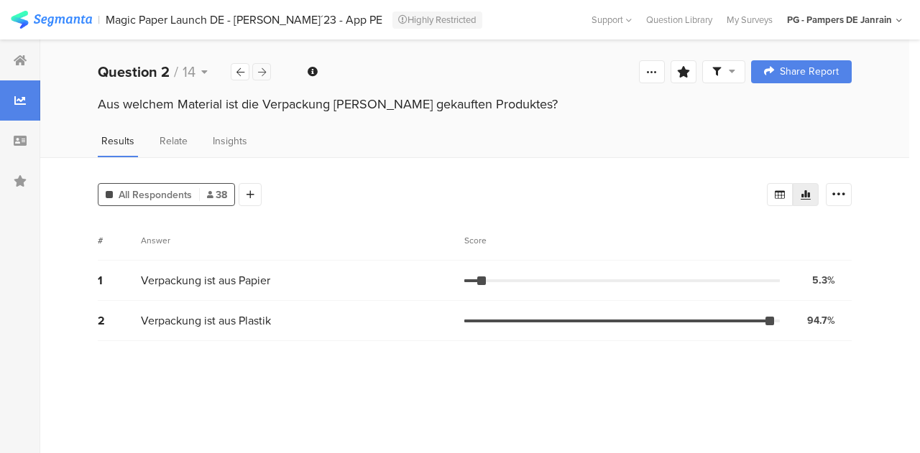
click at [260, 68] on icon at bounding box center [262, 72] width 8 height 9
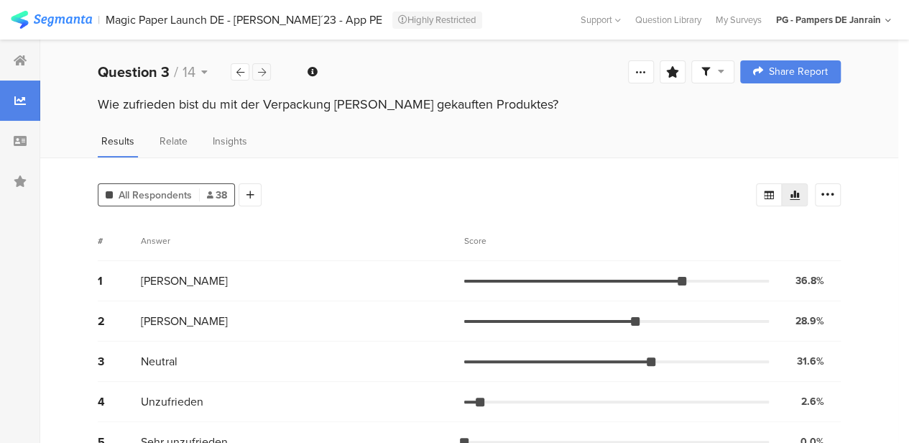
click at [260, 68] on icon at bounding box center [262, 72] width 8 height 9
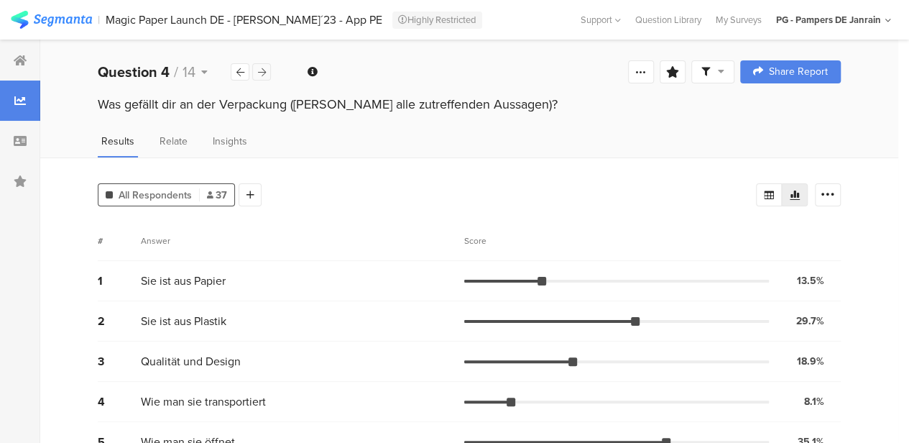
click at [260, 68] on icon at bounding box center [262, 72] width 8 height 9
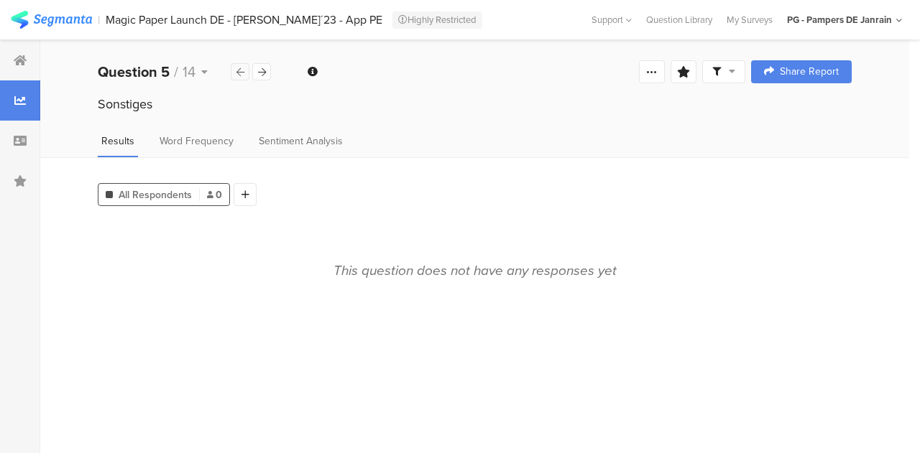
click at [237, 64] on div at bounding box center [240, 71] width 19 height 17
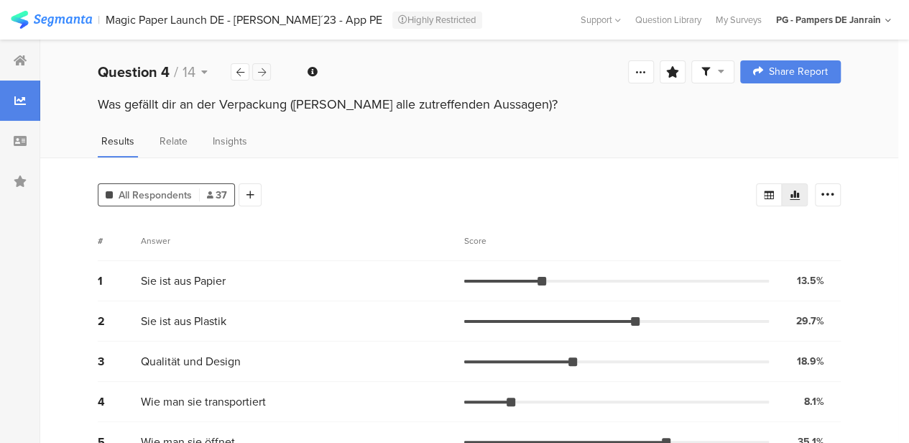
click at [259, 68] on icon at bounding box center [262, 72] width 8 height 9
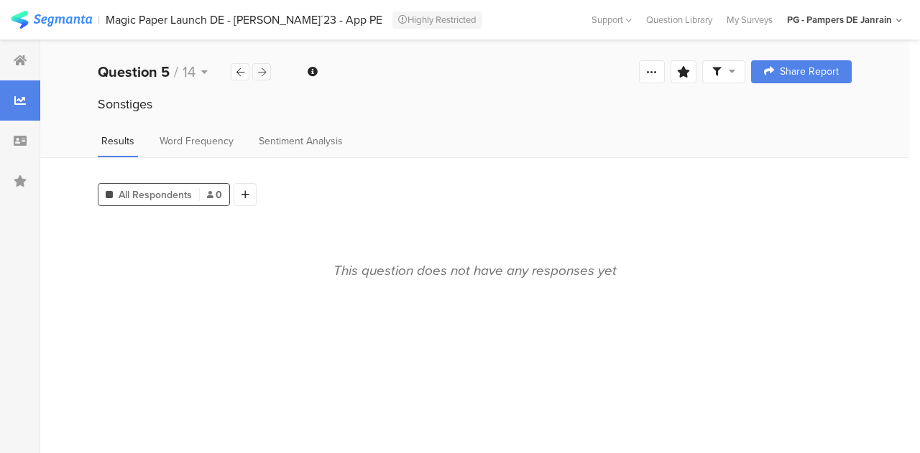
click at [259, 68] on icon at bounding box center [262, 72] width 8 height 9
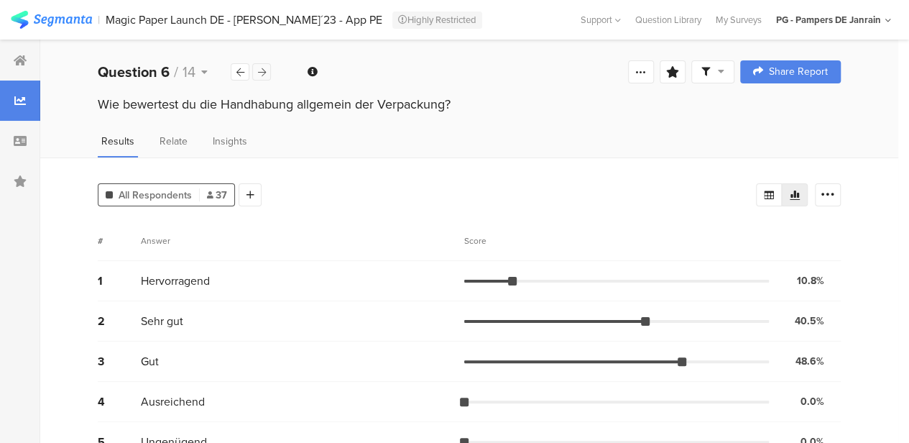
click at [259, 68] on icon at bounding box center [262, 72] width 8 height 9
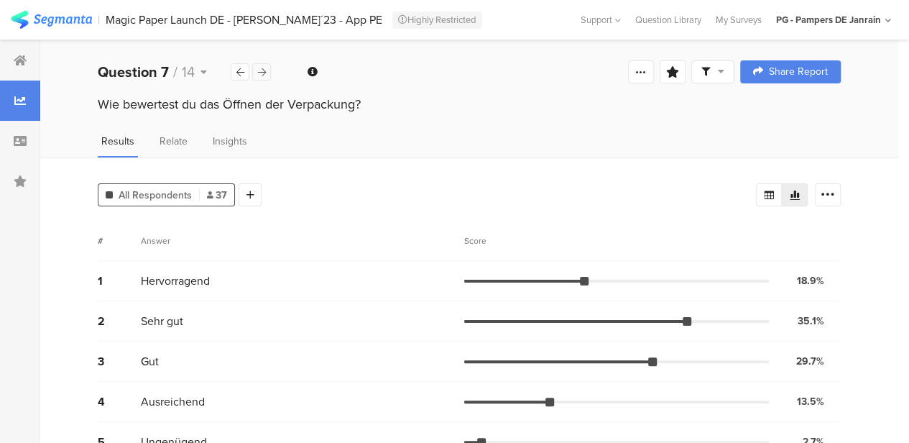
click at [259, 68] on icon at bounding box center [262, 72] width 8 height 9
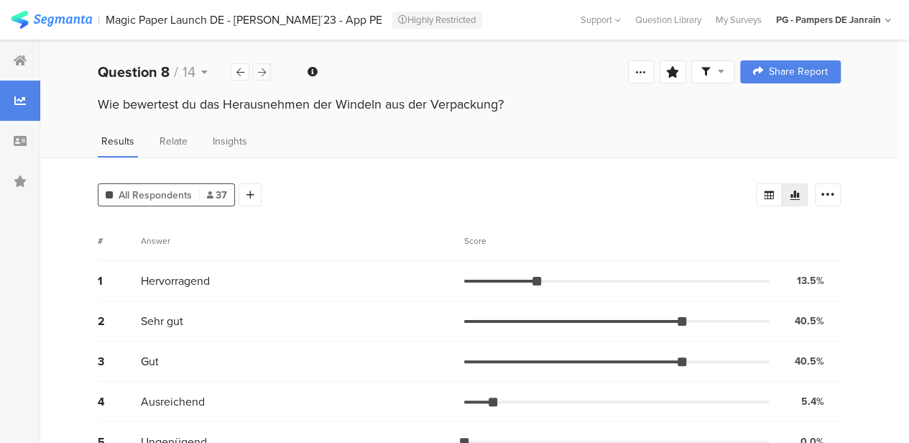
click at [259, 68] on icon at bounding box center [262, 72] width 8 height 9
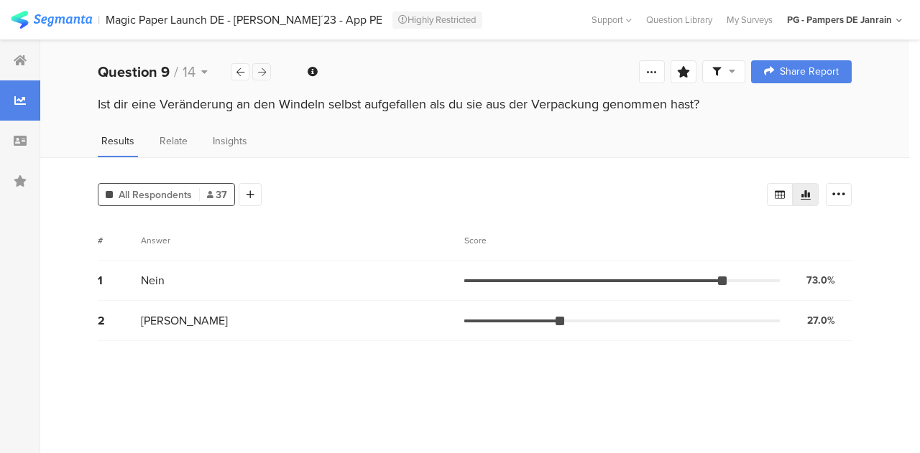
click at [267, 77] on div at bounding box center [261, 71] width 19 height 17
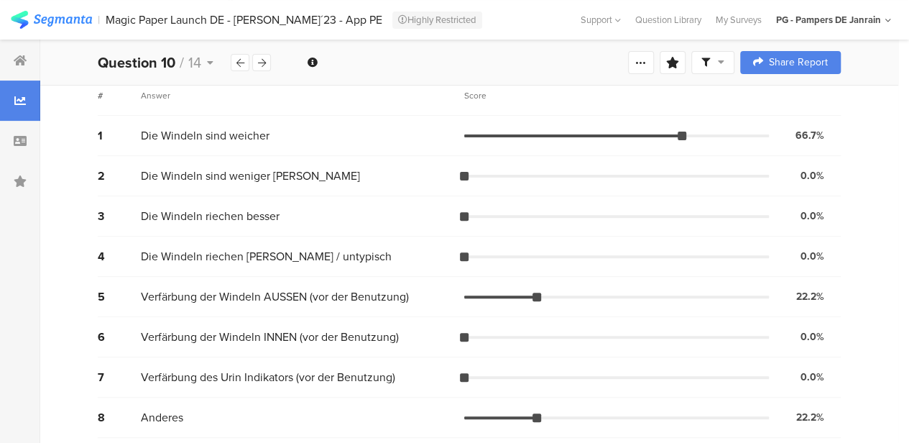
scroll to position [149, 0]
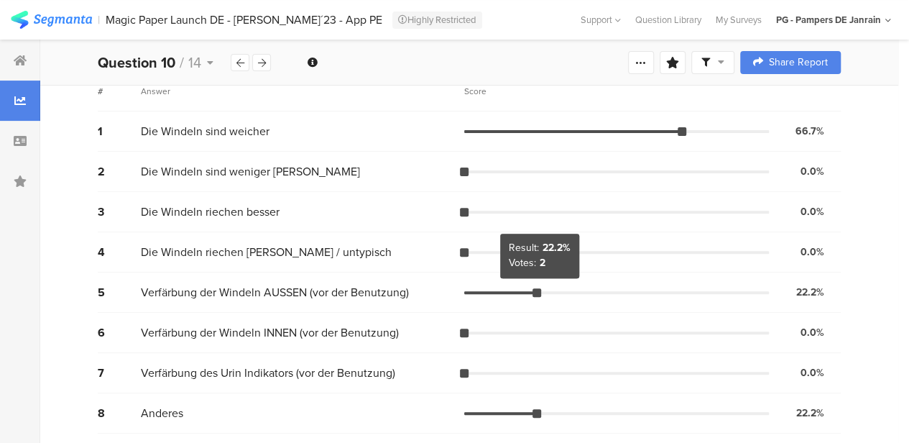
click at [539, 292] on div at bounding box center [537, 292] width 9 height 9
click at [261, 61] on icon at bounding box center [262, 62] width 8 height 9
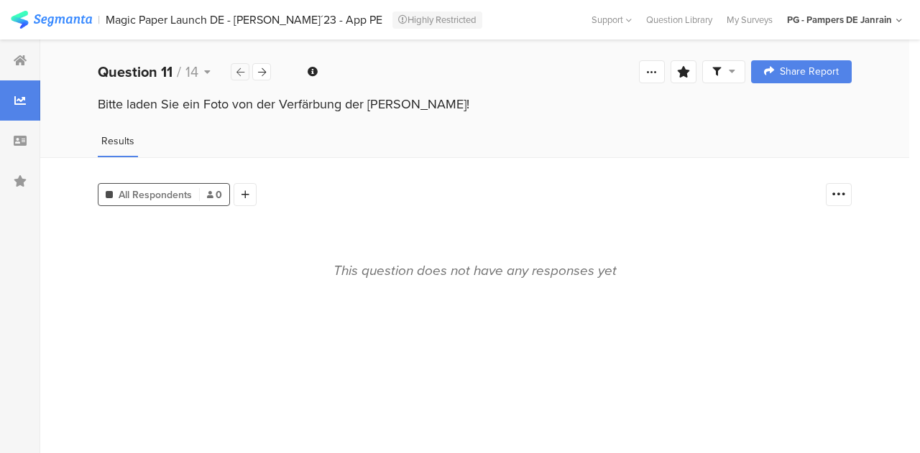
click at [237, 63] on div "Question 11 / 14" at bounding box center [185, 72] width 174 height 22
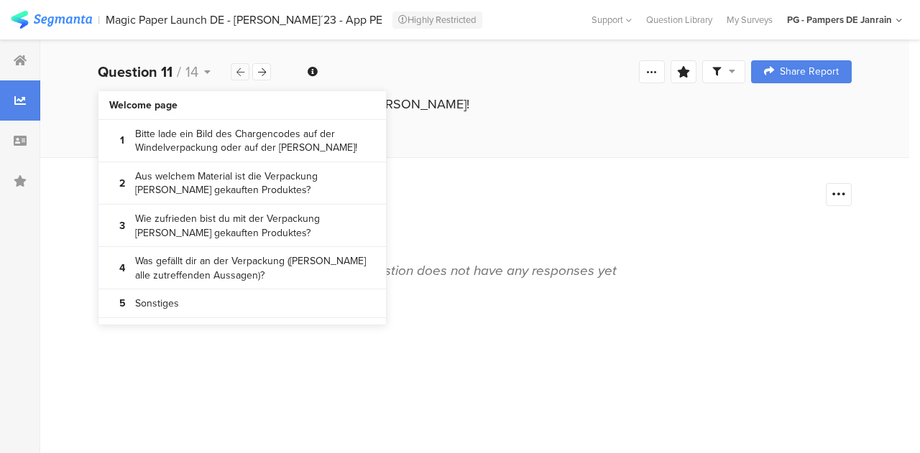
click at [235, 77] on div at bounding box center [240, 71] width 19 height 17
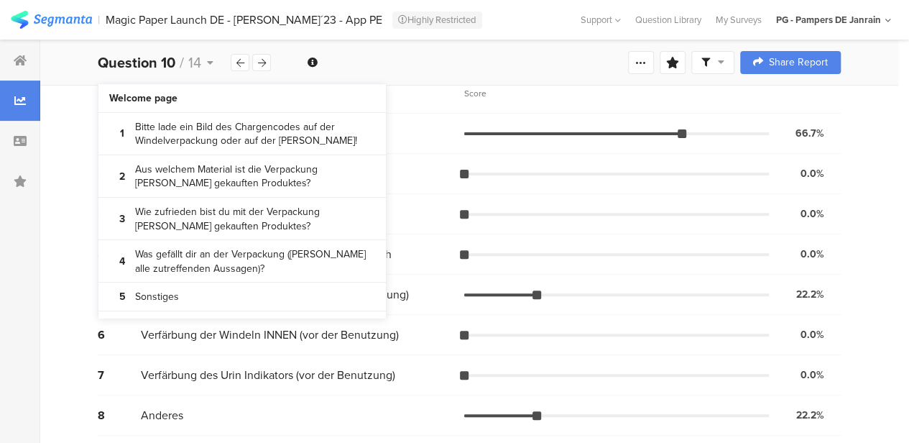
scroll to position [149, 0]
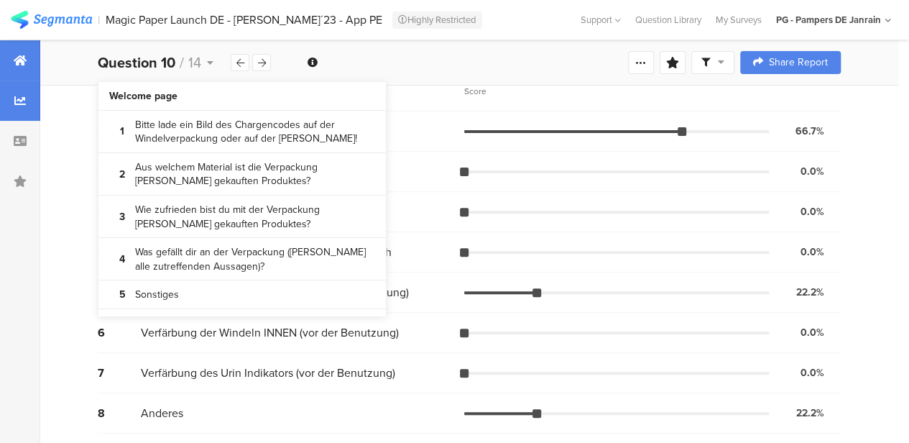
click at [20, 63] on icon at bounding box center [20, 60] width 13 height 11
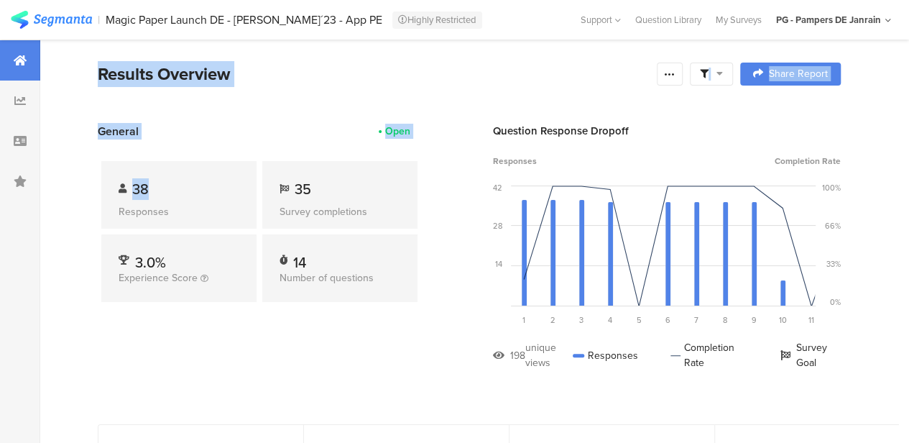
drag, startPoint x: 27, startPoint y: 188, endPoint x: 245, endPoint y: 149, distance: 221.8
click at [231, 124] on div "General Open" at bounding box center [259, 131] width 323 height 17
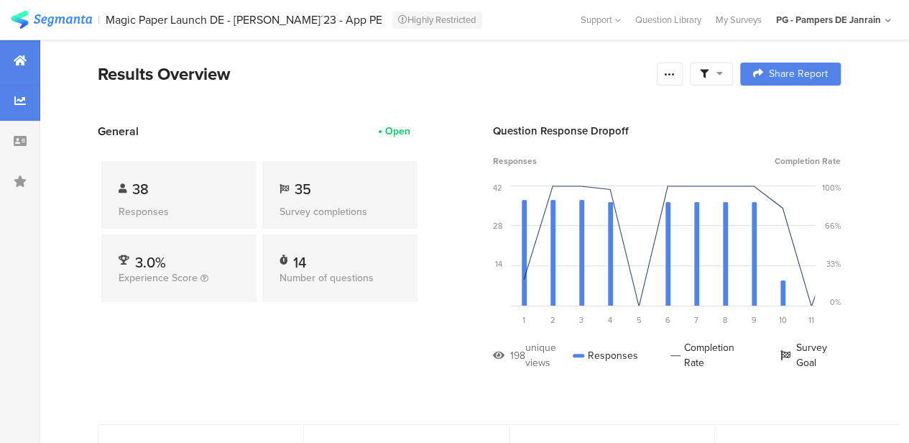
click at [26, 98] on div at bounding box center [20, 100] width 40 height 40
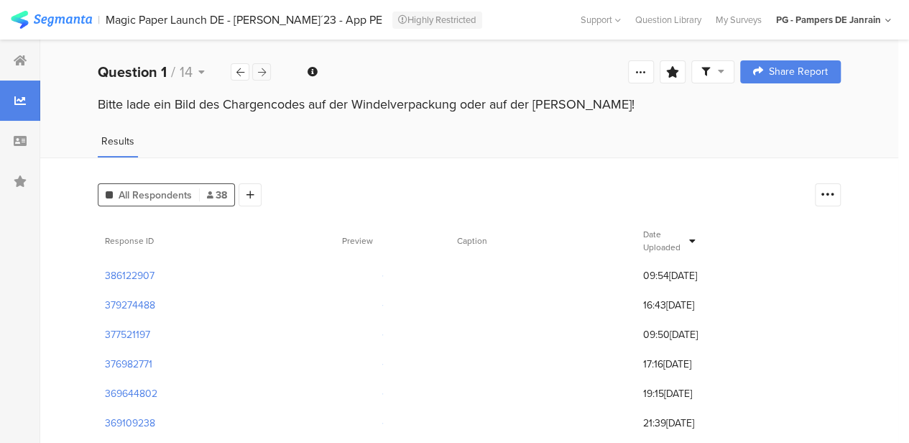
click at [262, 70] on icon at bounding box center [262, 72] width 8 height 9
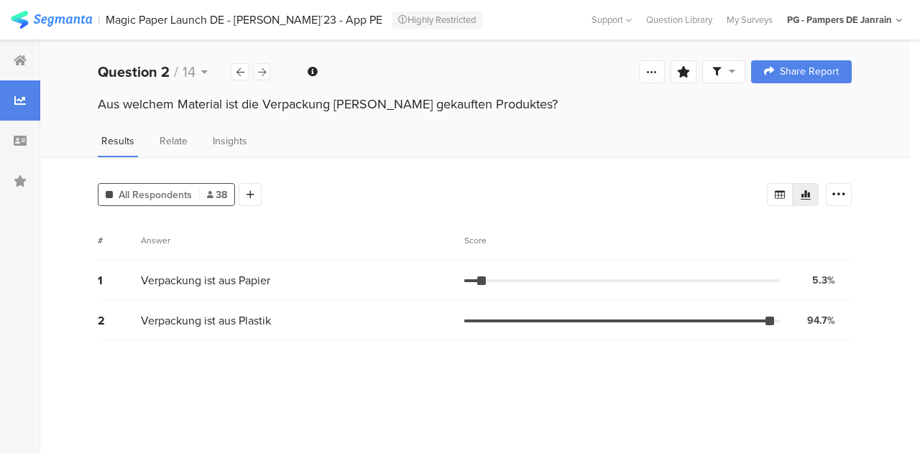
click at [262, 70] on icon at bounding box center [262, 72] width 8 height 9
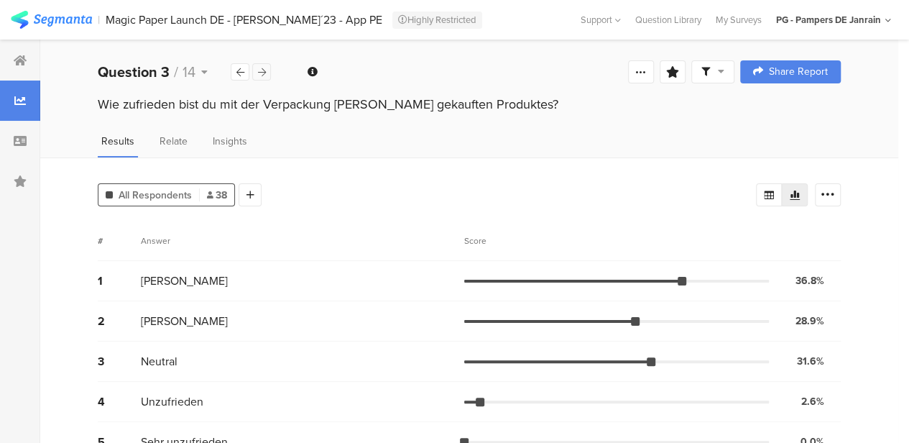
click at [262, 70] on icon at bounding box center [262, 72] width 8 height 9
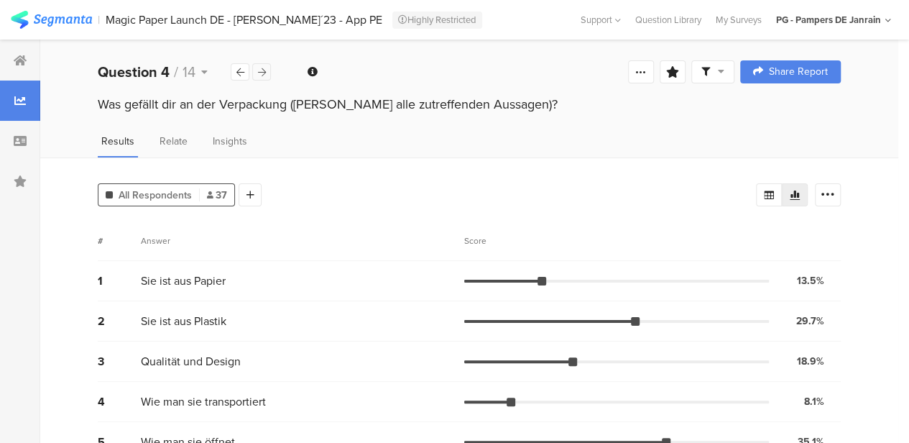
click at [262, 70] on icon at bounding box center [262, 72] width 8 height 9
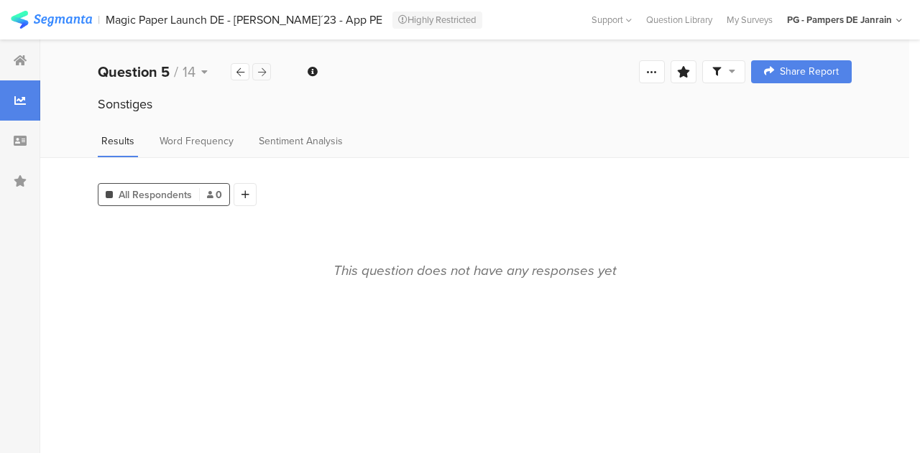
click at [262, 70] on icon at bounding box center [262, 72] width 8 height 9
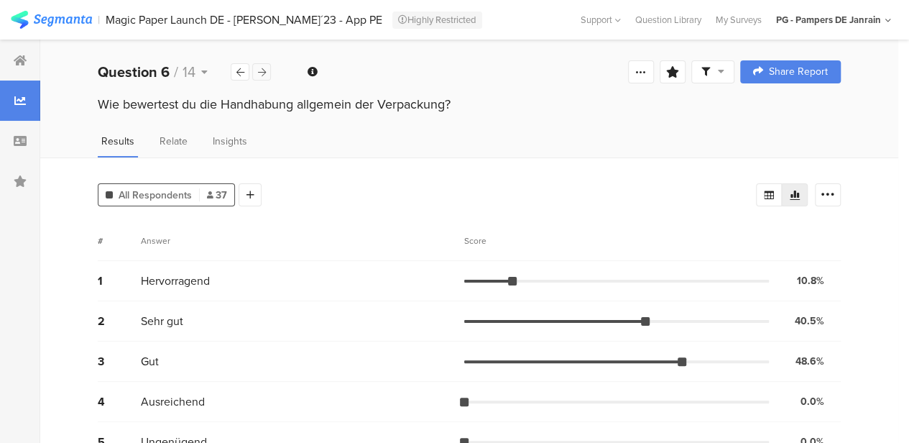
click at [262, 70] on icon at bounding box center [262, 72] width 8 height 9
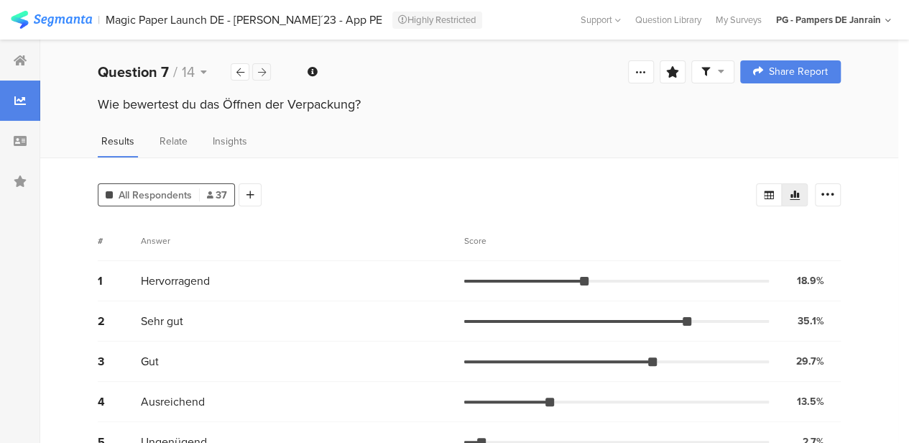
click at [262, 70] on icon at bounding box center [262, 72] width 8 height 9
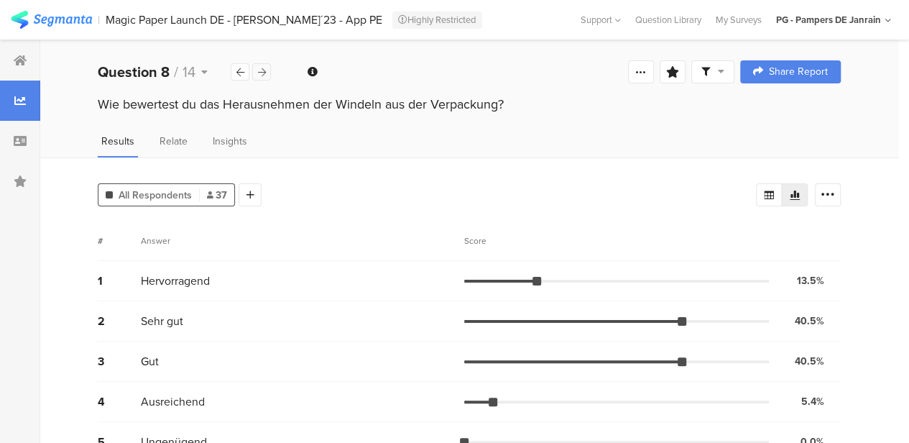
click at [262, 70] on icon at bounding box center [262, 72] width 8 height 9
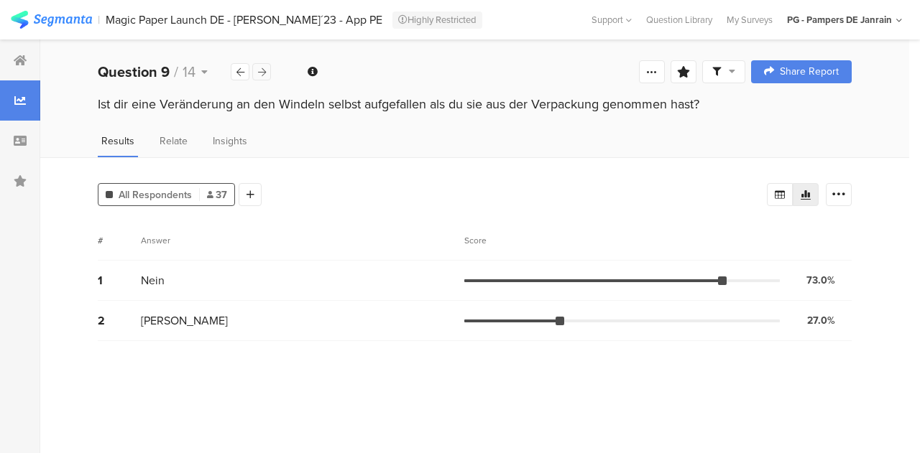
click at [262, 70] on icon at bounding box center [262, 72] width 8 height 9
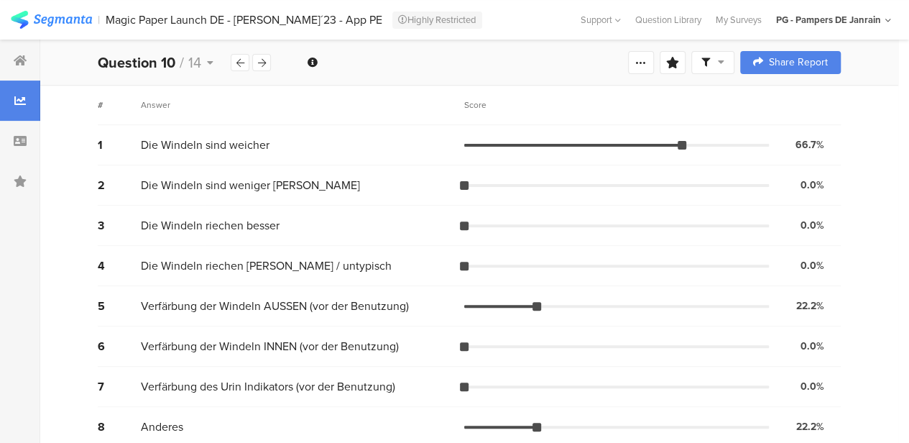
scroll to position [149, 0]
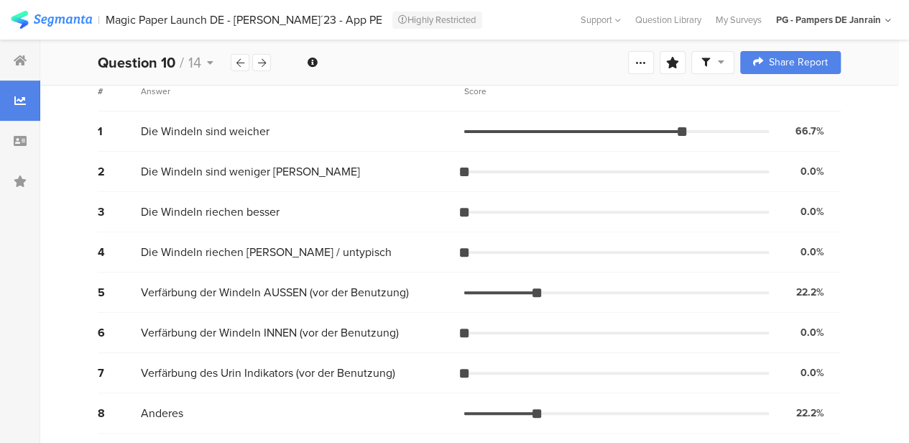
click at [755, 95] on div "Score" at bounding box center [652, 91] width 377 height 13
click at [19, 55] on icon at bounding box center [20, 60] width 13 height 11
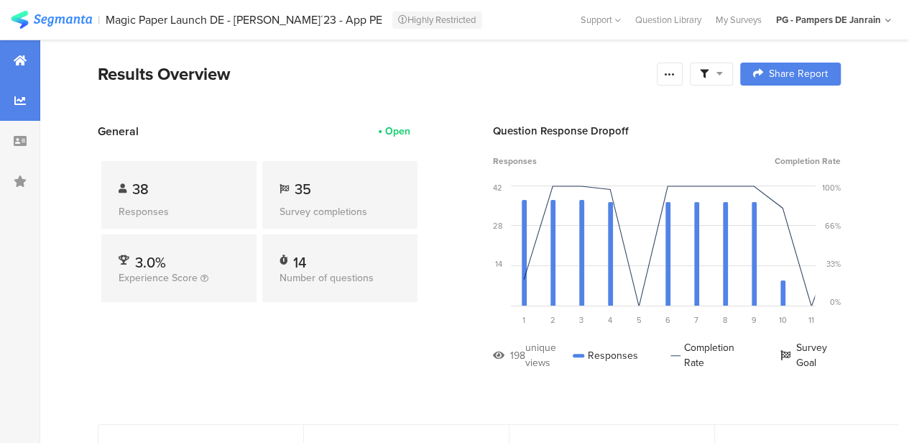
click at [16, 98] on icon at bounding box center [19, 100] width 11 height 11
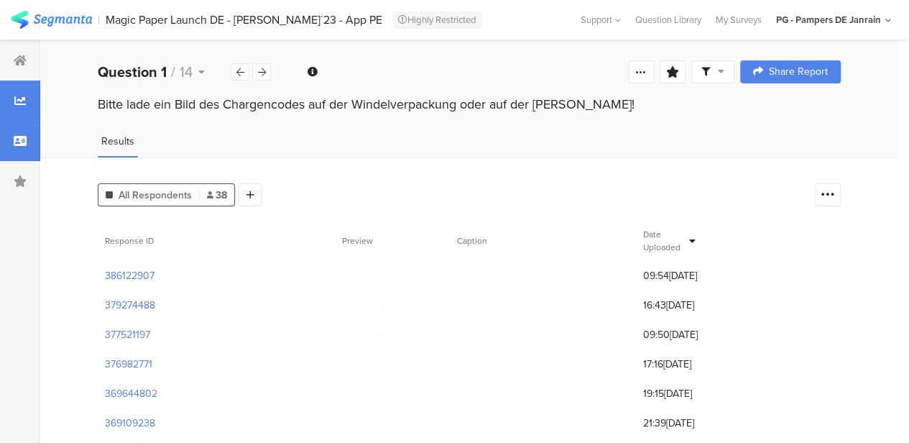
click at [11, 149] on div at bounding box center [20, 141] width 40 height 40
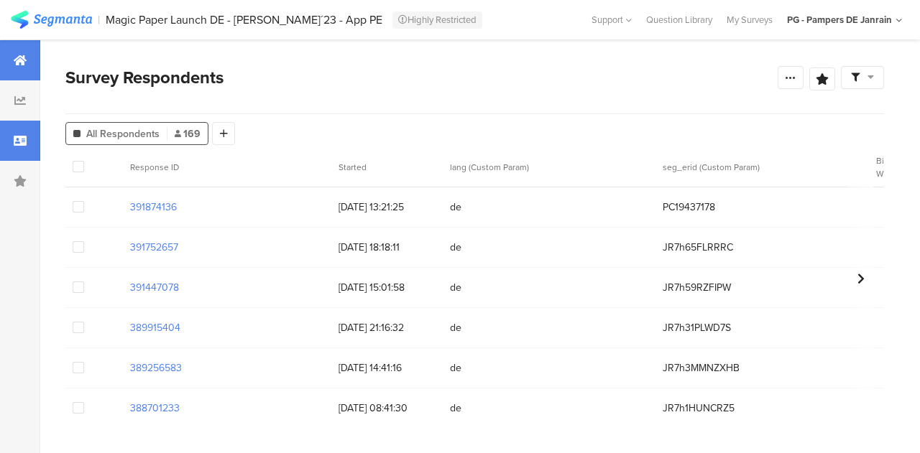
click at [10, 53] on div at bounding box center [20, 60] width 40 height 40
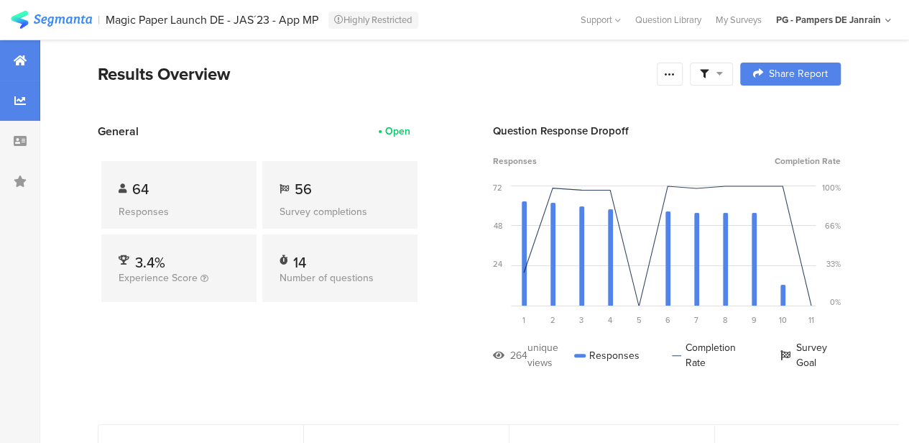
click at [17, 101] on icon at bounding box center [19, 100] width 11 height 11
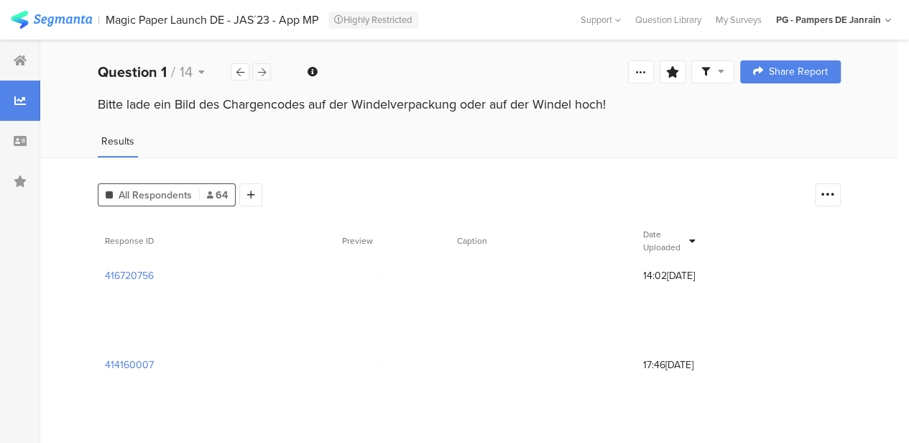
click at [266, 69] on div at bounding box center [261, 71] width 19 height 17
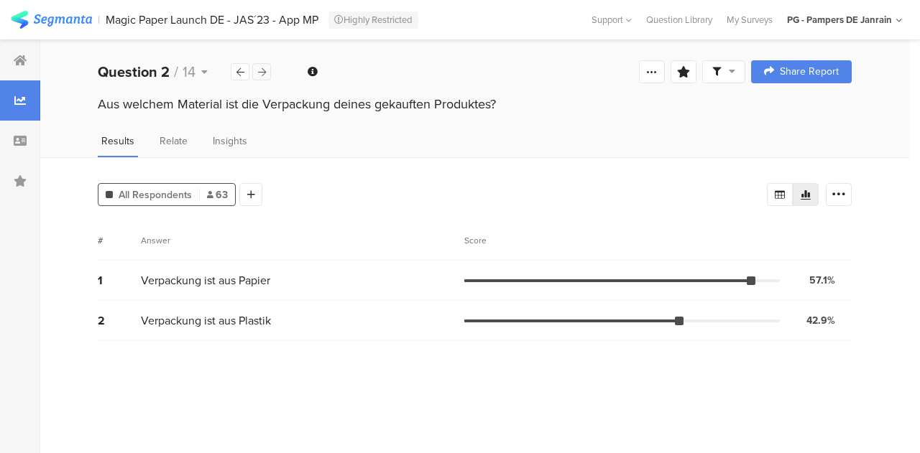
click at [266, 69] on div at bounding box center [261, 71] width 19 height 17
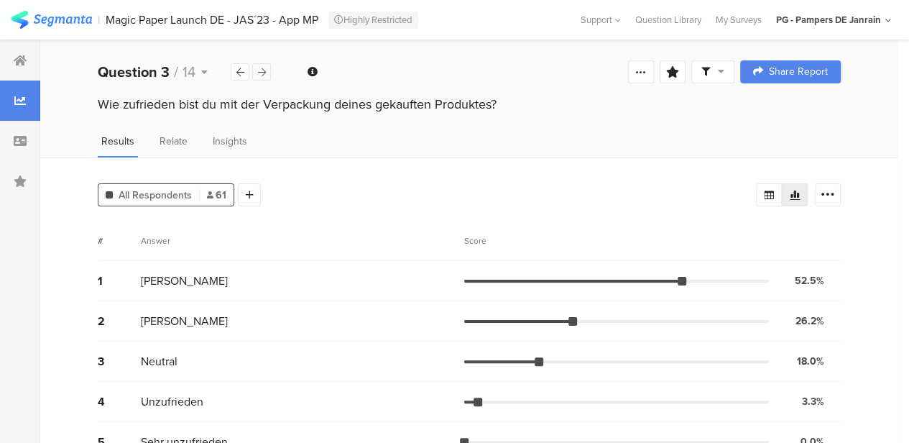
click at [266, 69] on div at bounding box center [261, 71] width 19 height 17
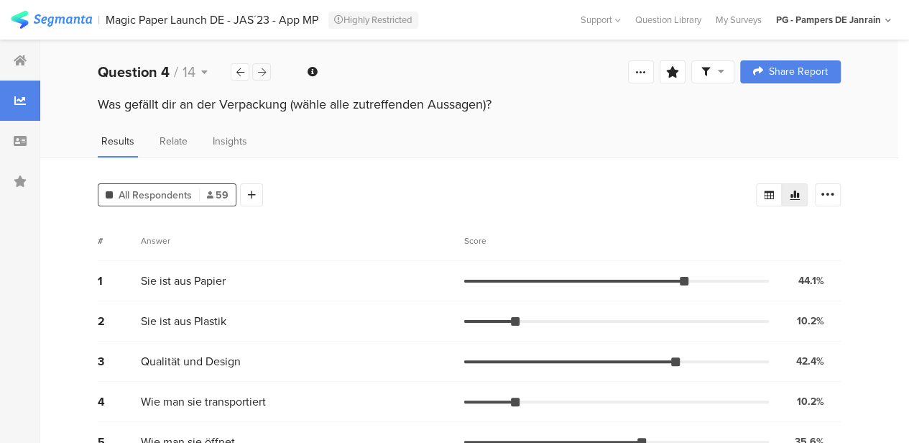
click at [266, 69] on div at bounding box center [261, 71] width 19 height 17
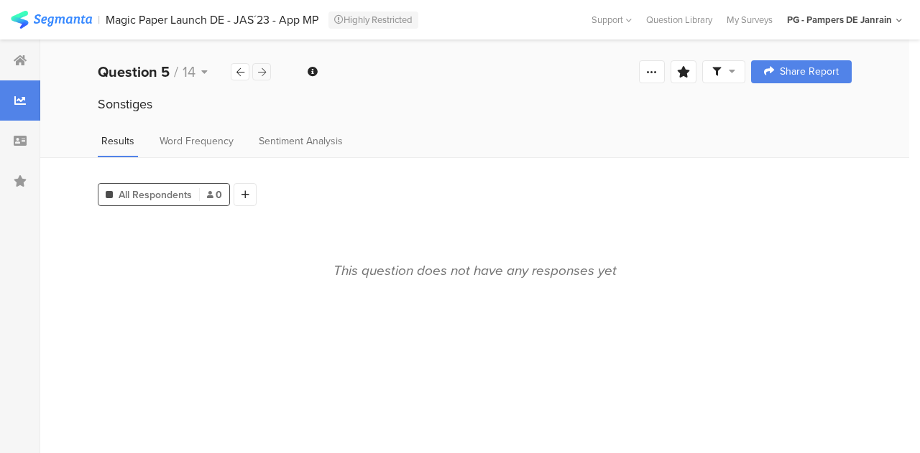
click at [266, 69] on div at bounding box center [261, 71] width 19 height 17
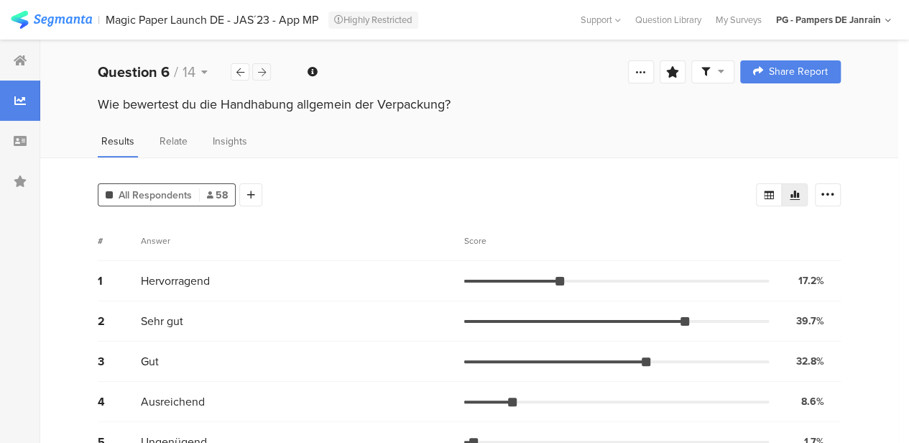
click at [266, 69] on div at bounding box center [261, 71] width 19 height 17
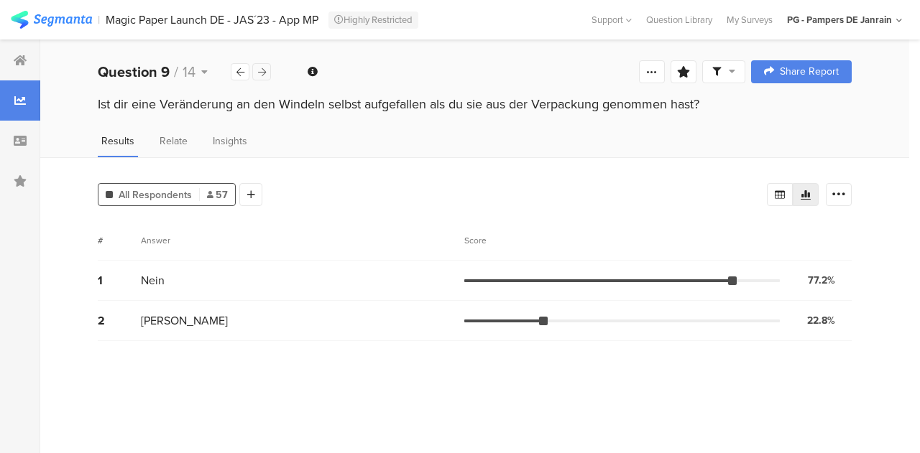
click at [266, 69] on div at bounding box center [261, 71] width 19 height 17
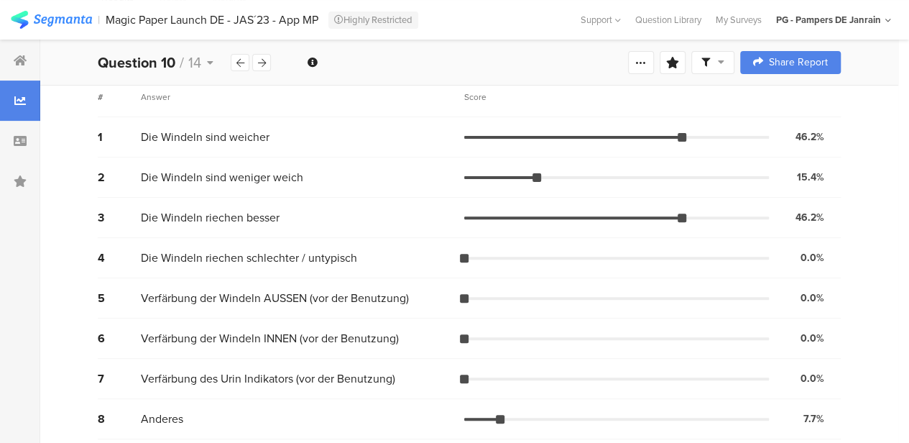
scroll to position [149, 0]
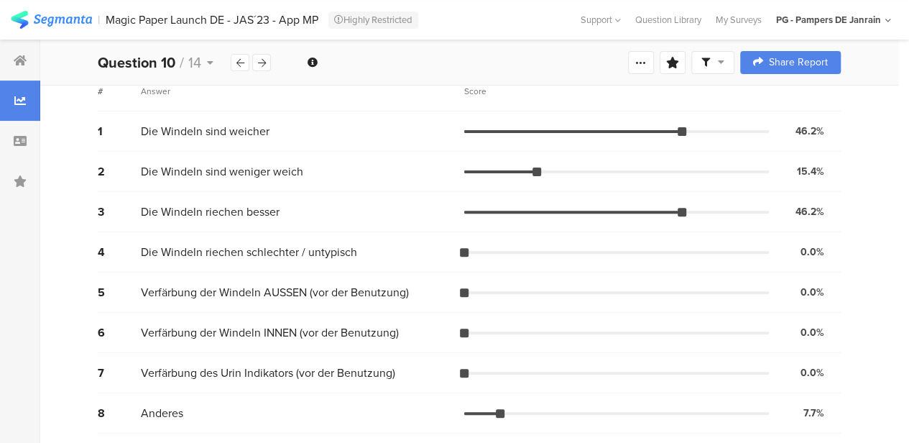
click at [724, 58] on icon at bounding box center [721, 62] width 6 height 10
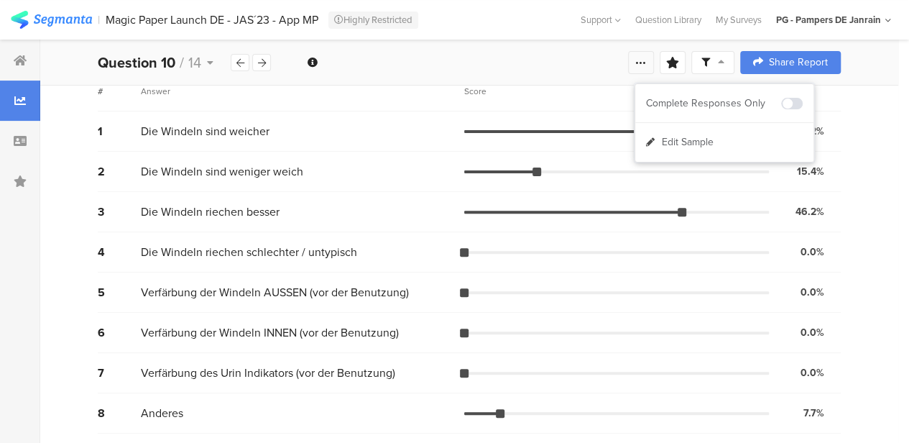
click at [647, 58] on icon at bounding box center [640, 62] width 11 height 11
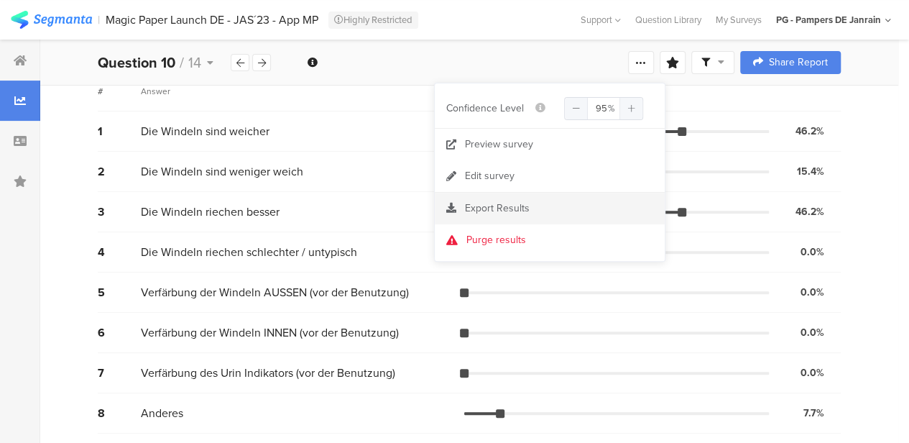
click at [531, 200] on section "Export Results" at bounding box center [550, 209] width 230 height 32
click at [485, 210] on span "Export Results" at bounding box center [497, 208] width 65 height 15
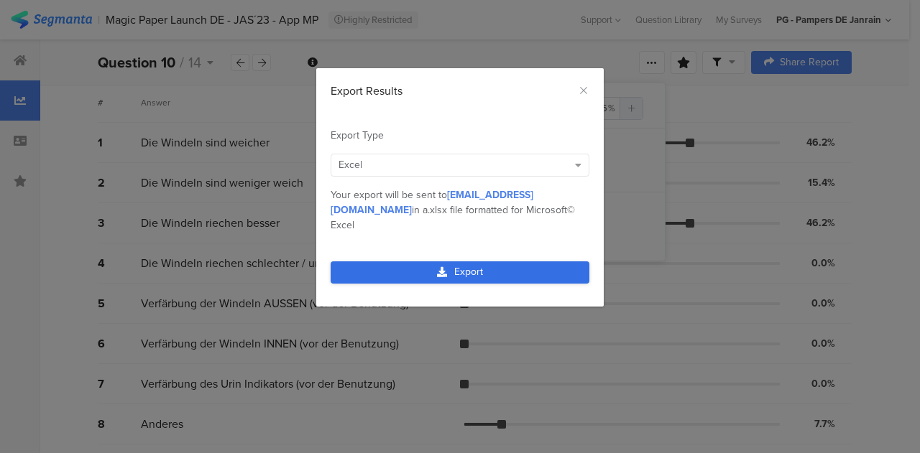
click at [477, 262] on link "Export" at bounding box center [460, 273] width 259 height 22
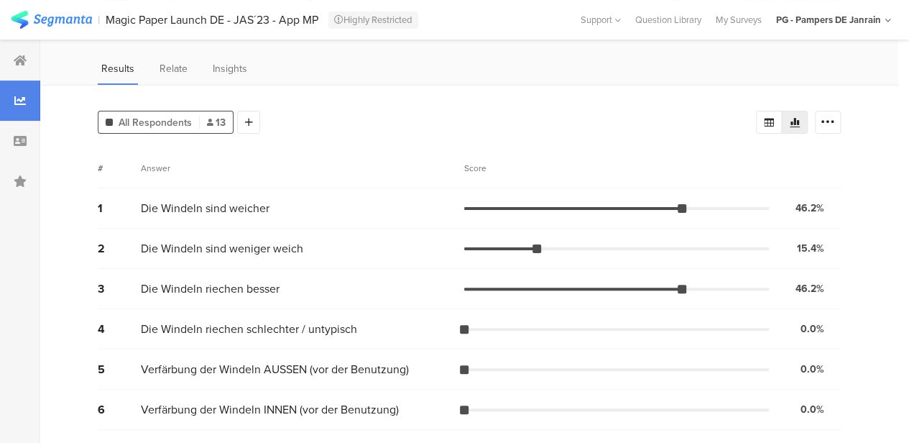
scroll to position [73, 0]
click at [835, 123] on icon at bounding box center [828, 121] width 14 height 14
drag, startPoint x: 734, startPoint y: 116, endPoint x: 856, endPoint y: 129, distance: 122.2
click at [856, 129] on div "All Respondents 13 Add Segment # Answer Score 1 Die Windeln sind weicher 46.2% …" at bounding box center [469, 302] width 858 height 436
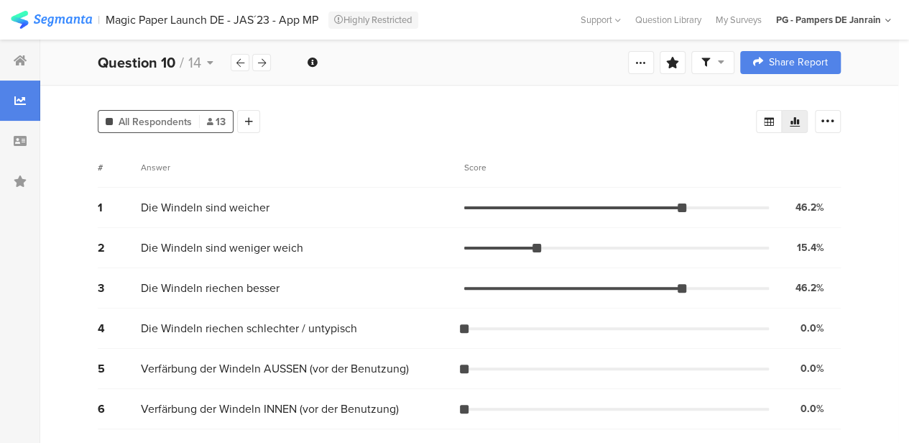
scroll to position [149, 0]
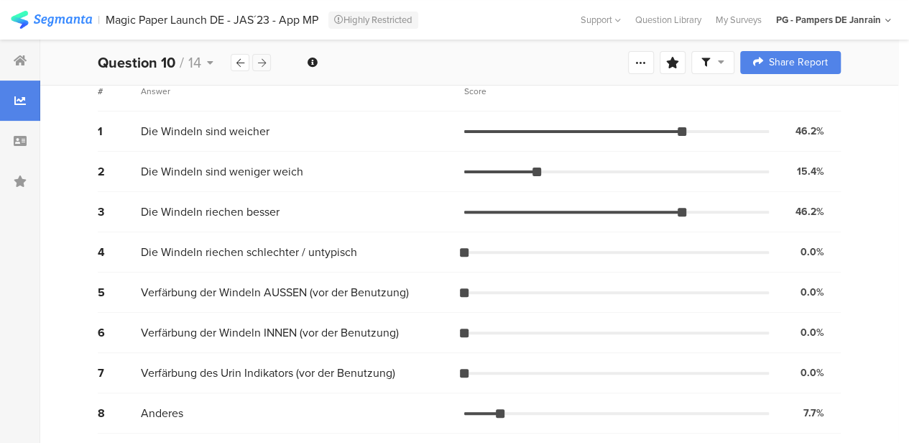
click at [265, 70] on div at bounding box center [261, 62] width 19 height 17
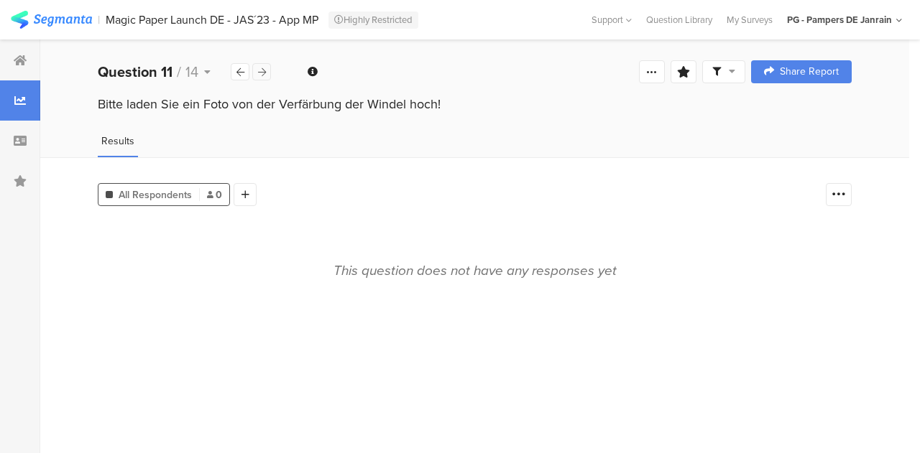
click at [267, 68] on div at bounding box center [261, 71] width 19 height 17
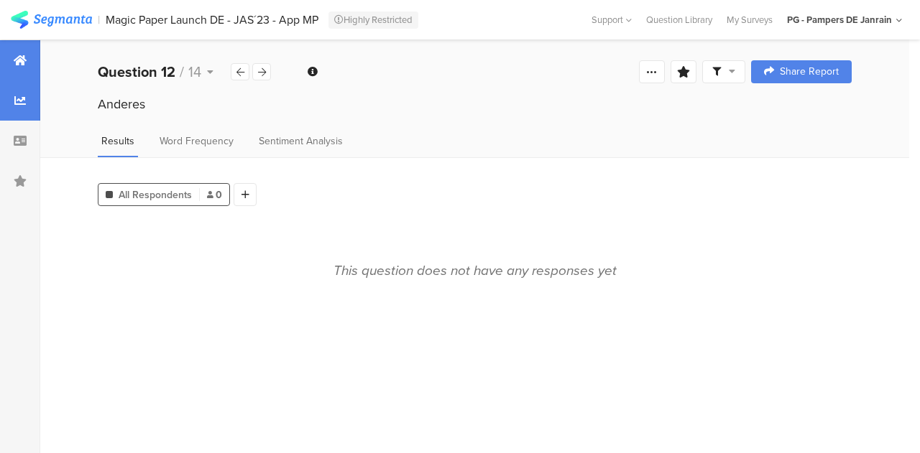
click at [14, 57] on icon at bounding box center [20, 60] width 13 height 11
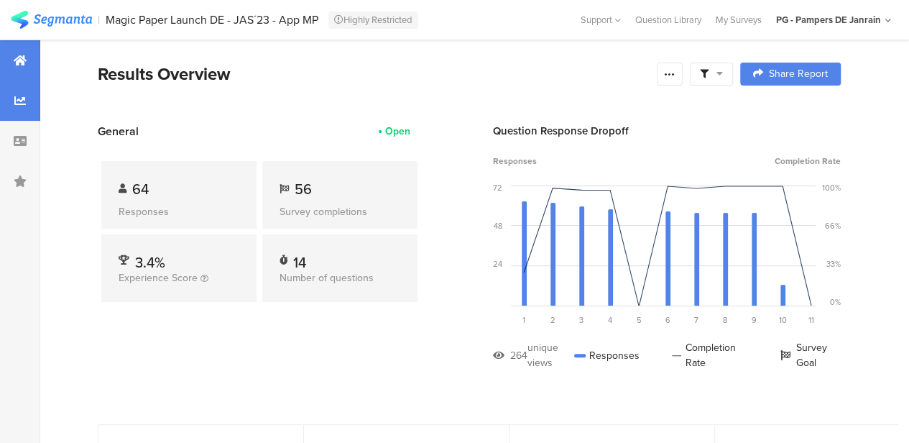
click at [16, 103] on icon at bounding box center [19, 100] width 11 height 11
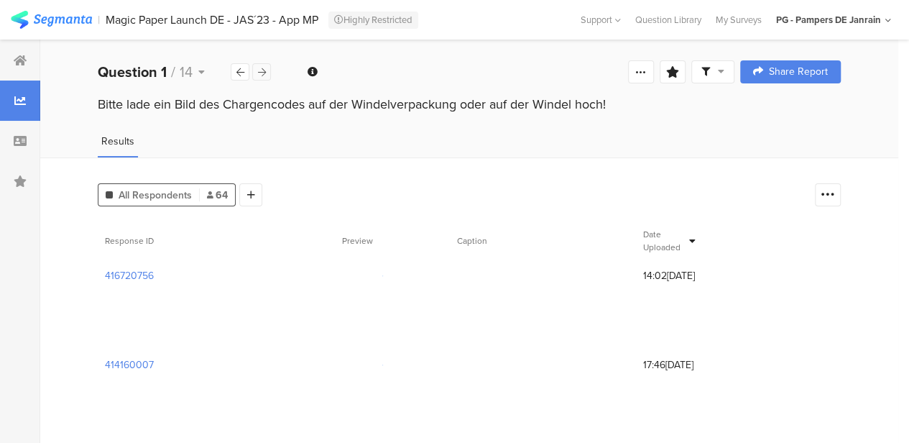
click at [261, 71] on icon at bounding box center [262, 72] width 8 height 9
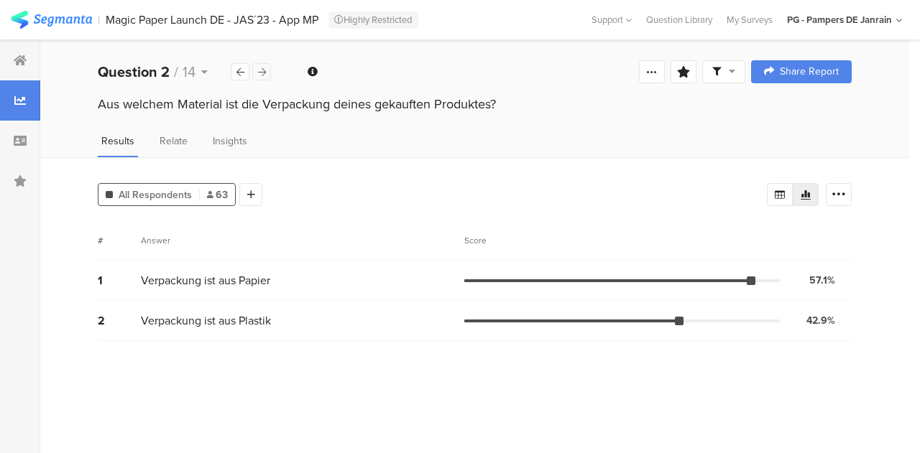
click at [261, 71] on icon at bounding box center [262, 72] width 8 height 9
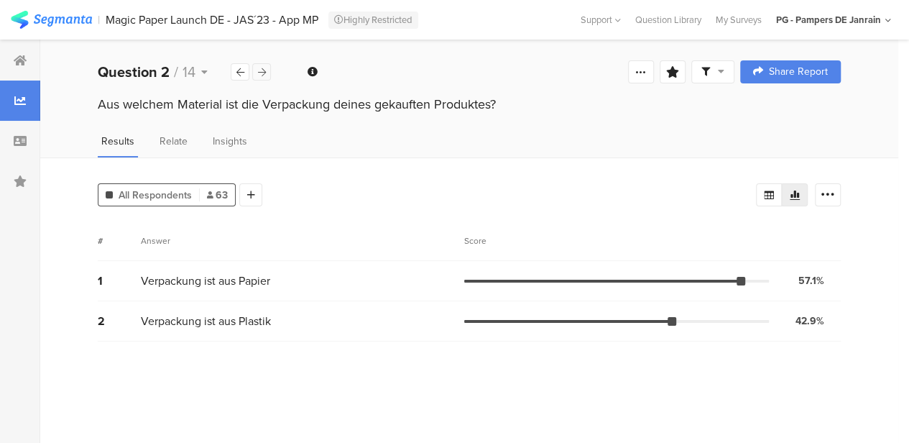
click at [261, 71] on icon at bounding box center [262, 72] width 8 height 9
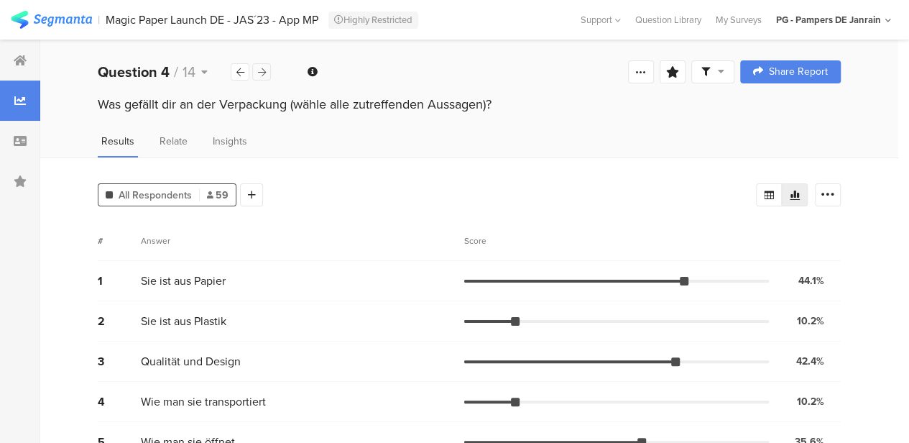
click at [261, 71] on icon at bounding box center [262, 72] width 8 height 9
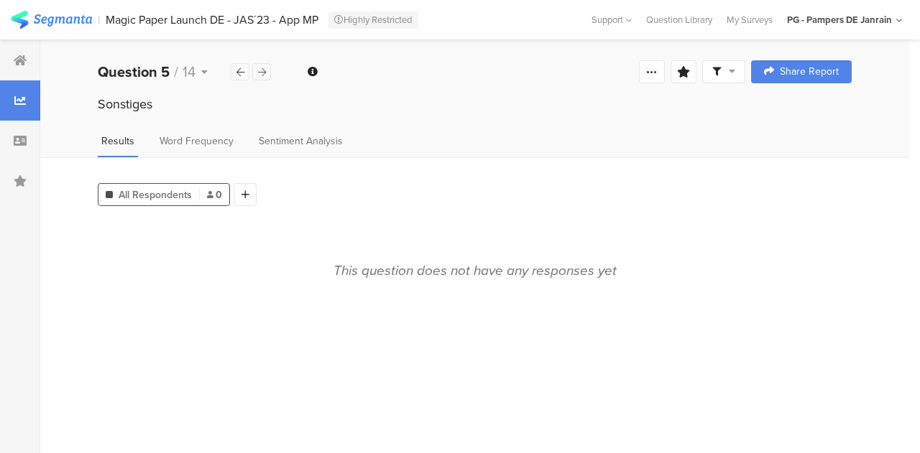
click at [261, 71] on icon at bounding box center [262, 72] width 8 height 9
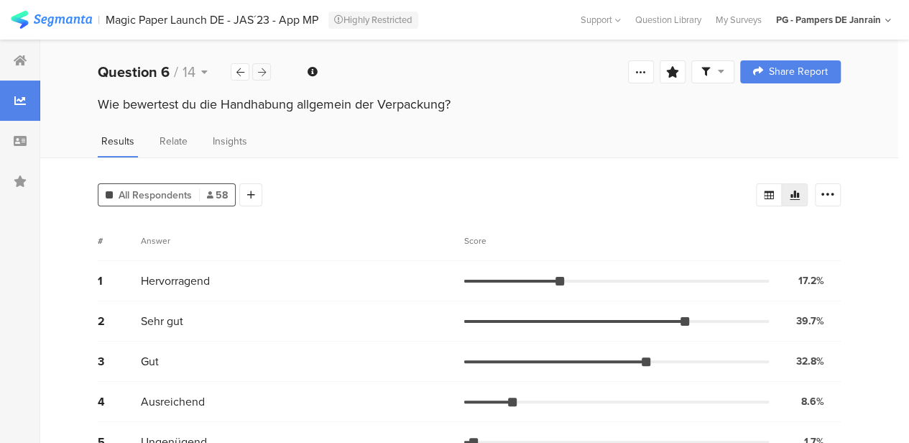
click at [261, 71] on icon at bounding box center [262, 72] width 8 height 9
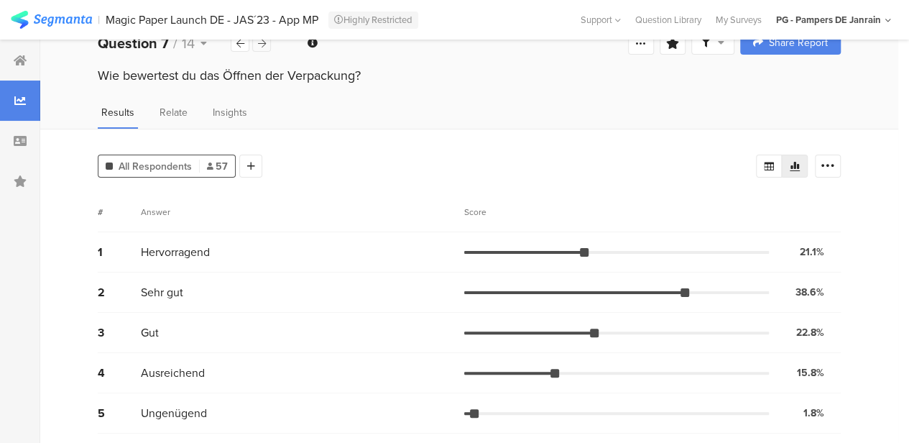
click at [259, 43] on icon at bounding box center [262, 43] width 8 height 9
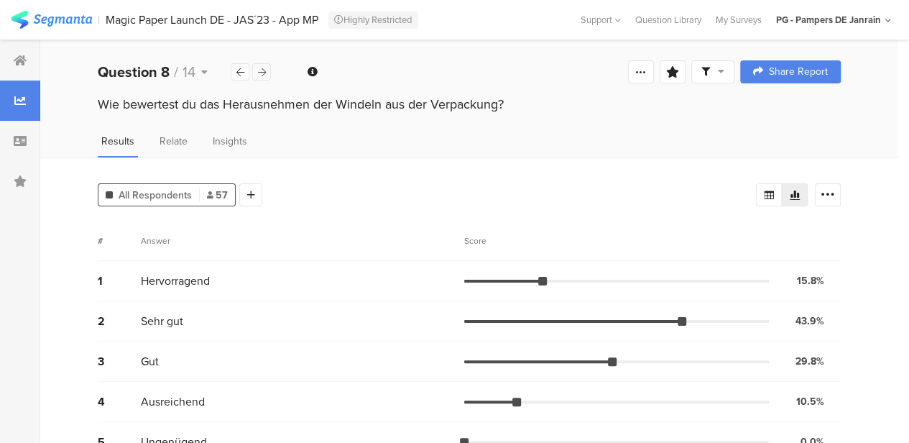
click at [259, 73] on icon at bounding box center [262, 72] width 8 height 9
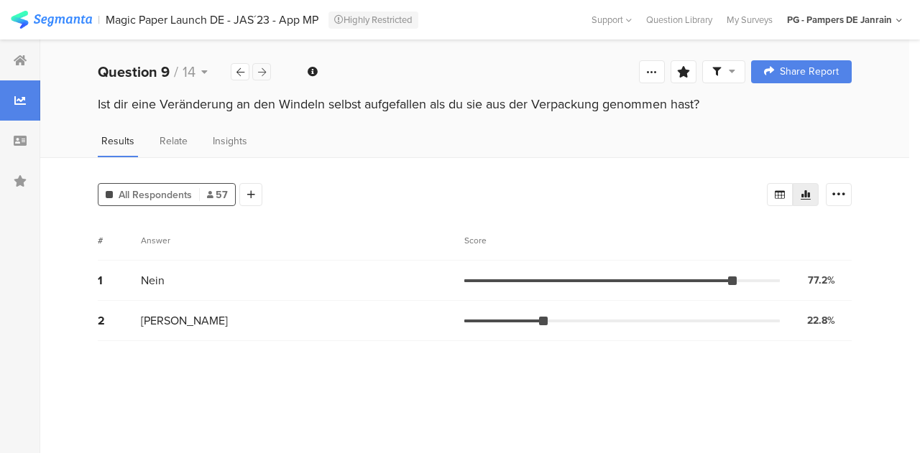
click at [259, 73] on icon at bounding box center [262, 72] width 8 height 9
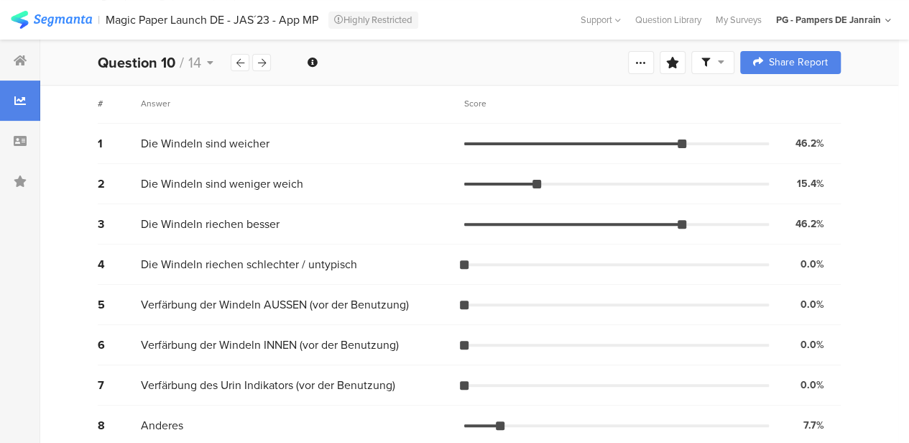
scroll to position [149, 0]
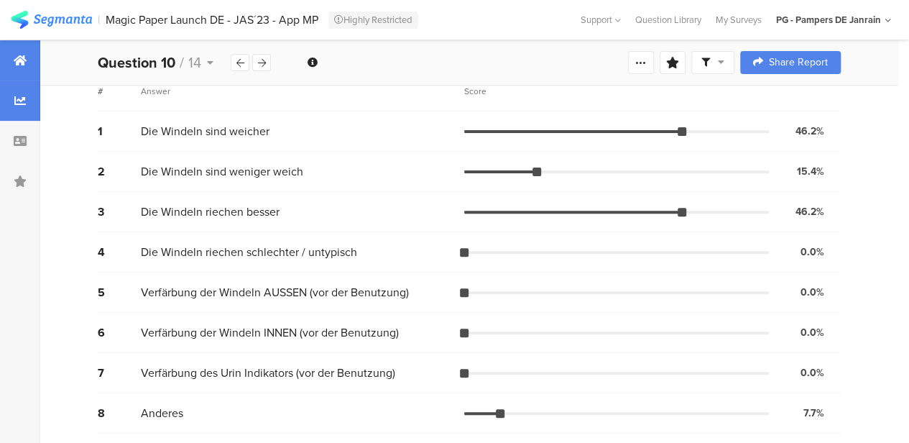
click at [14, 66] on div at bounding box center [20, 60] width 40 height 40
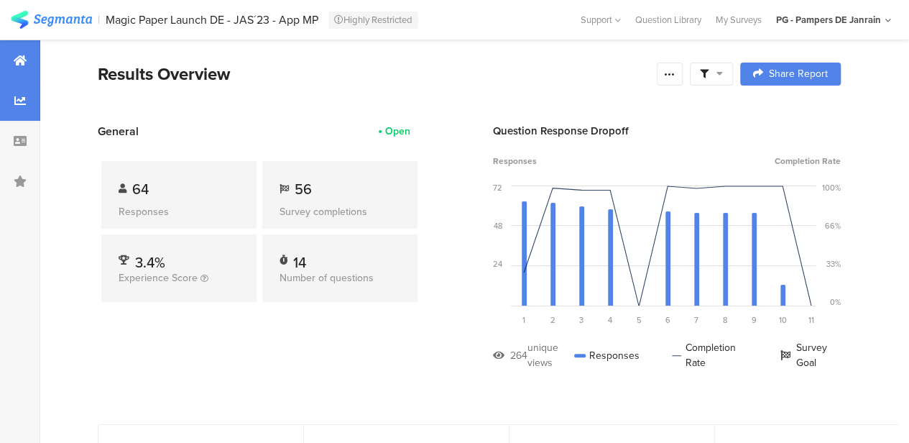
click at [21, 91] on div at bounding box center [20, 100] width 40 height 40
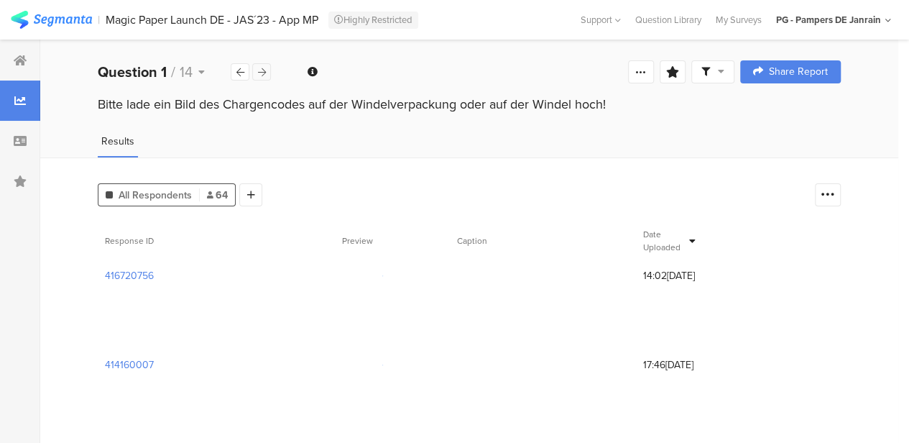
click at [264, 79] on div at bounding box center [261, 71] width 19 height 17
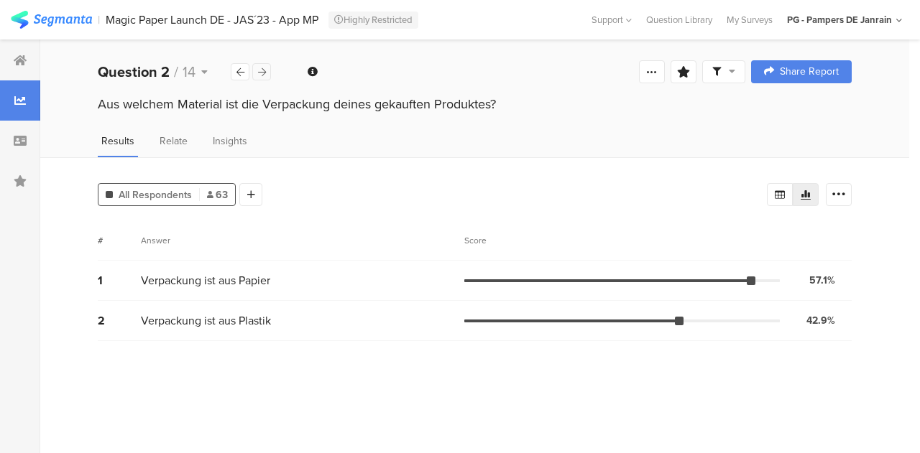
click at [264, 79] on div at bounding box center [261, 71] width 19 height 17
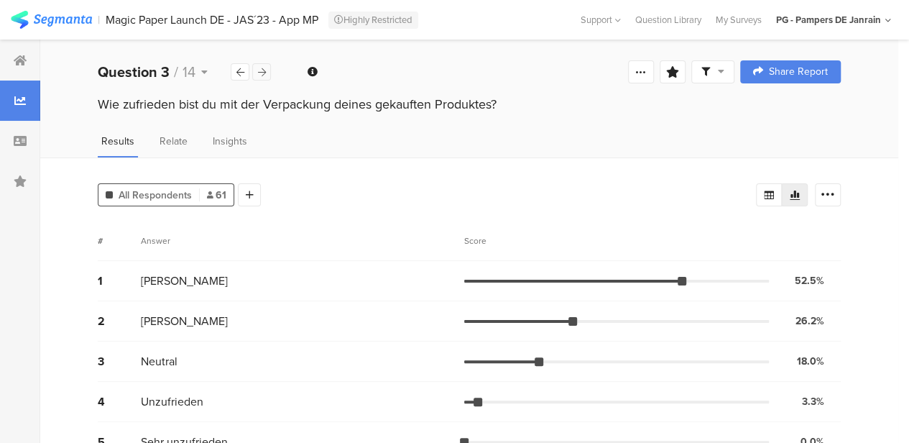
click at [264, 79] on div at bounding box center [261, 71] width 19 height 17
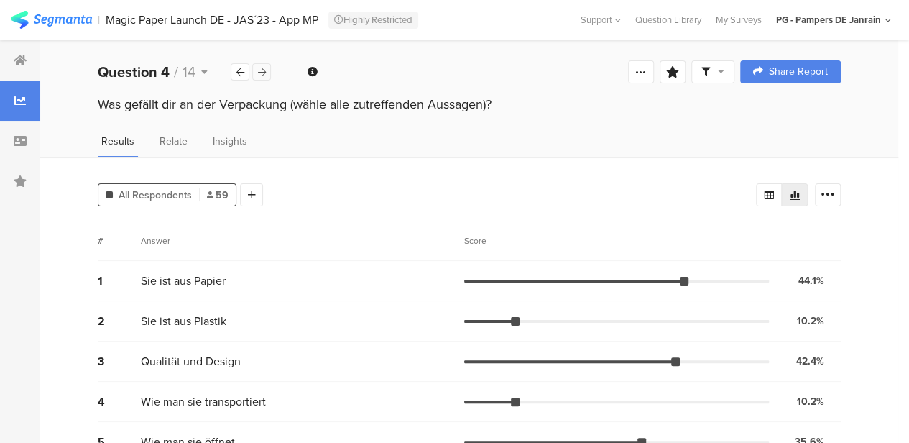
click at [264, 79] on div at bounding box center [261, 71] width 19 height 17
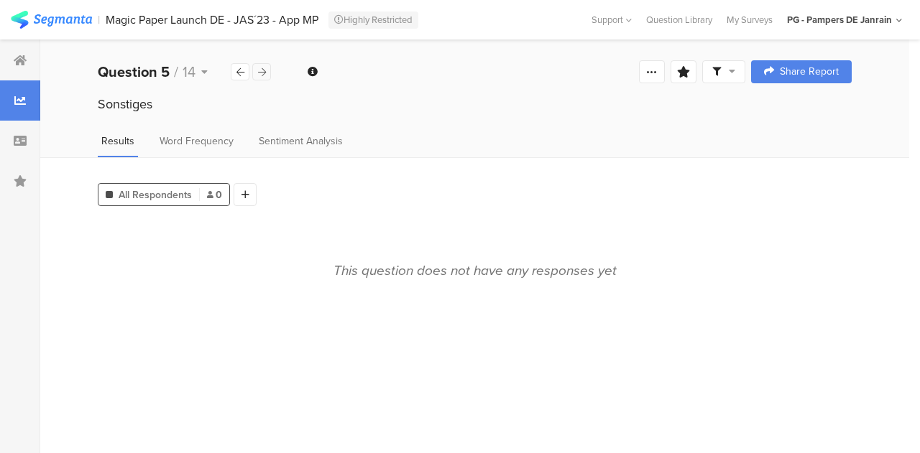
click at [264, 79] on div at bounding box center [261, 71] width 19 height 17
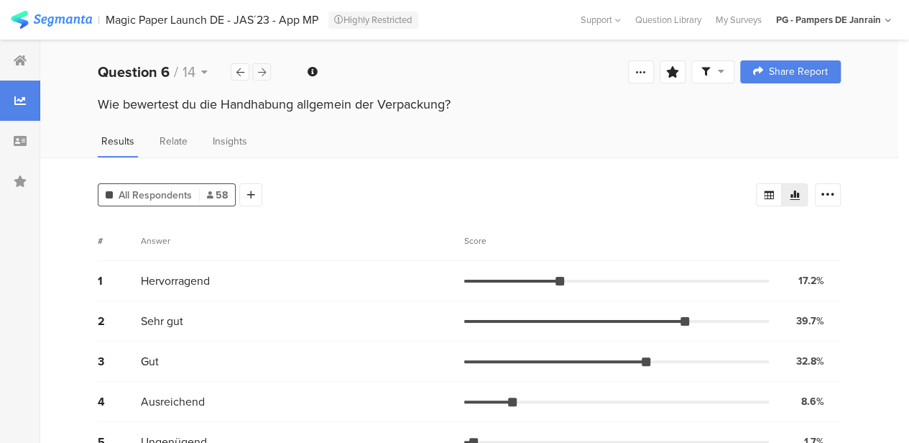
click at [264, 79] on div at bounding box center [261, 71] width 19 height 17
click at [264, 72] on icon at bounding box center [262, 72] width 8 height 9
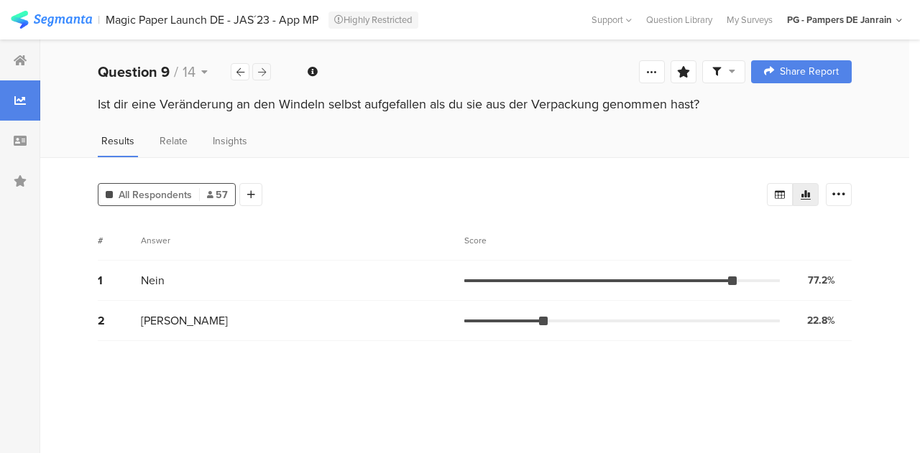
click at [264, 72] on icon at bounding box center [262, 72] width 8 height 9
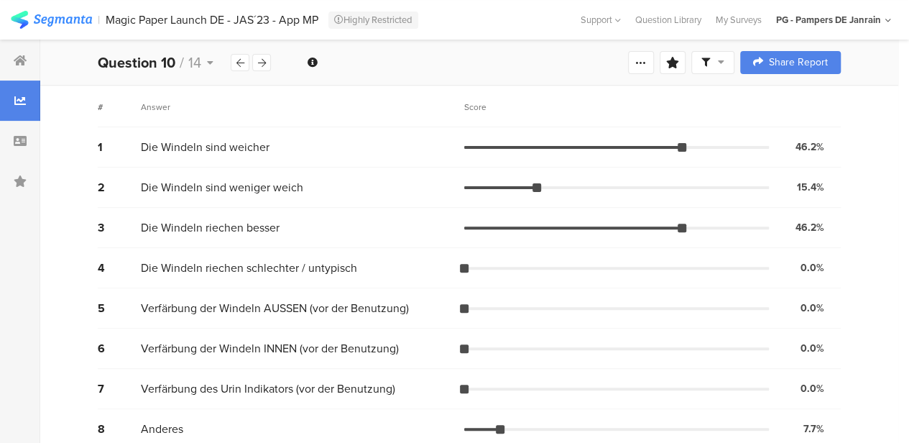
scroll to position [149, 0]
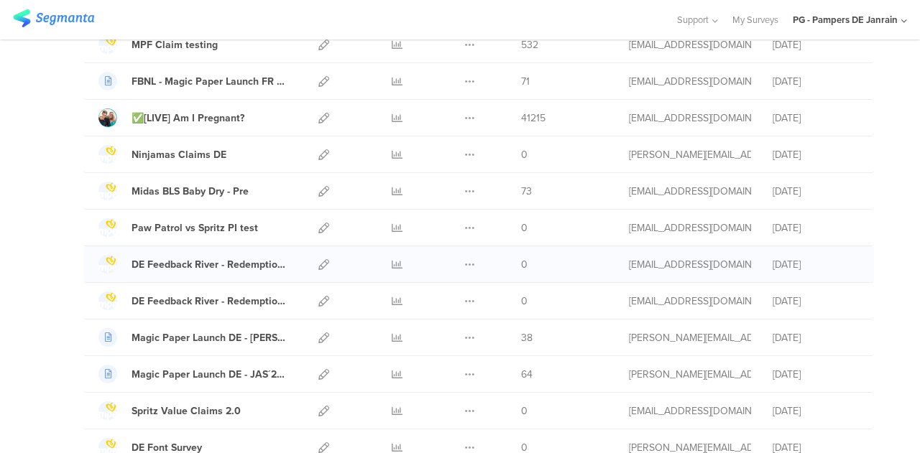
scroll to position [2365, 0]
